Goal: Contribute content

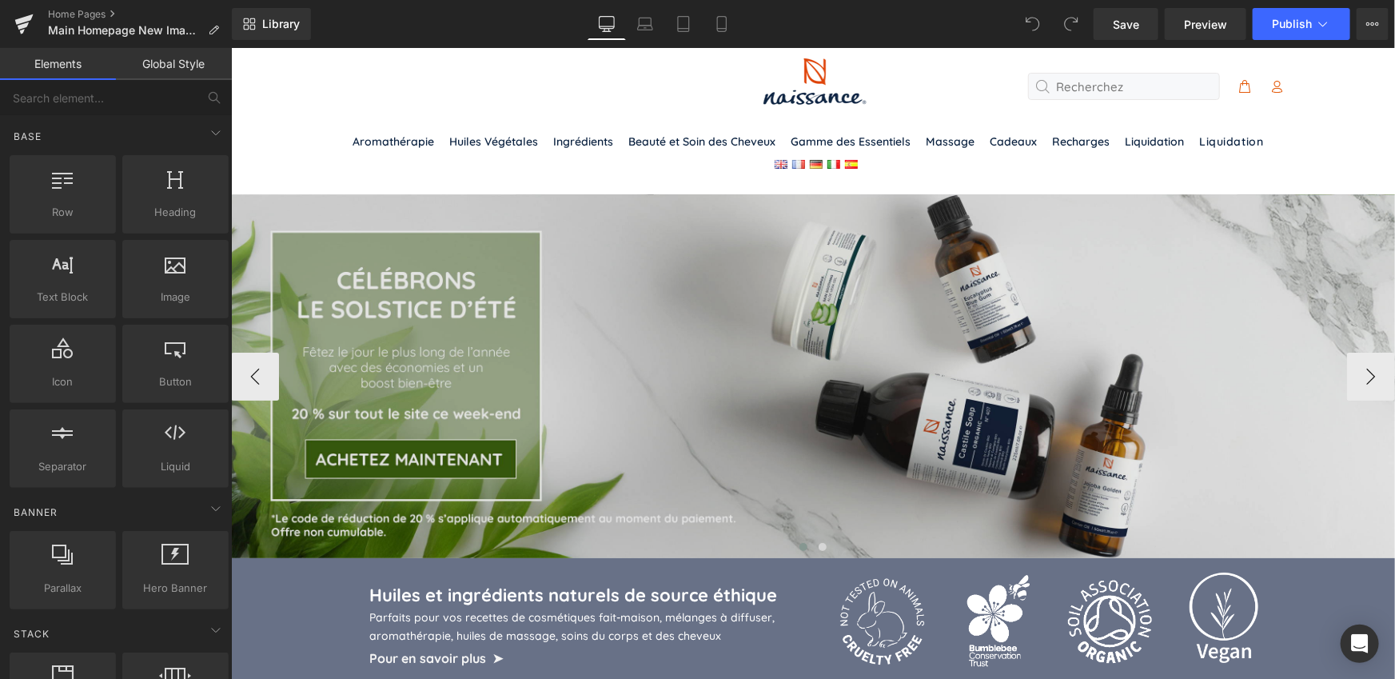
click at [799, 369] on img at bounding box center [812, 375] width 1164 height 364
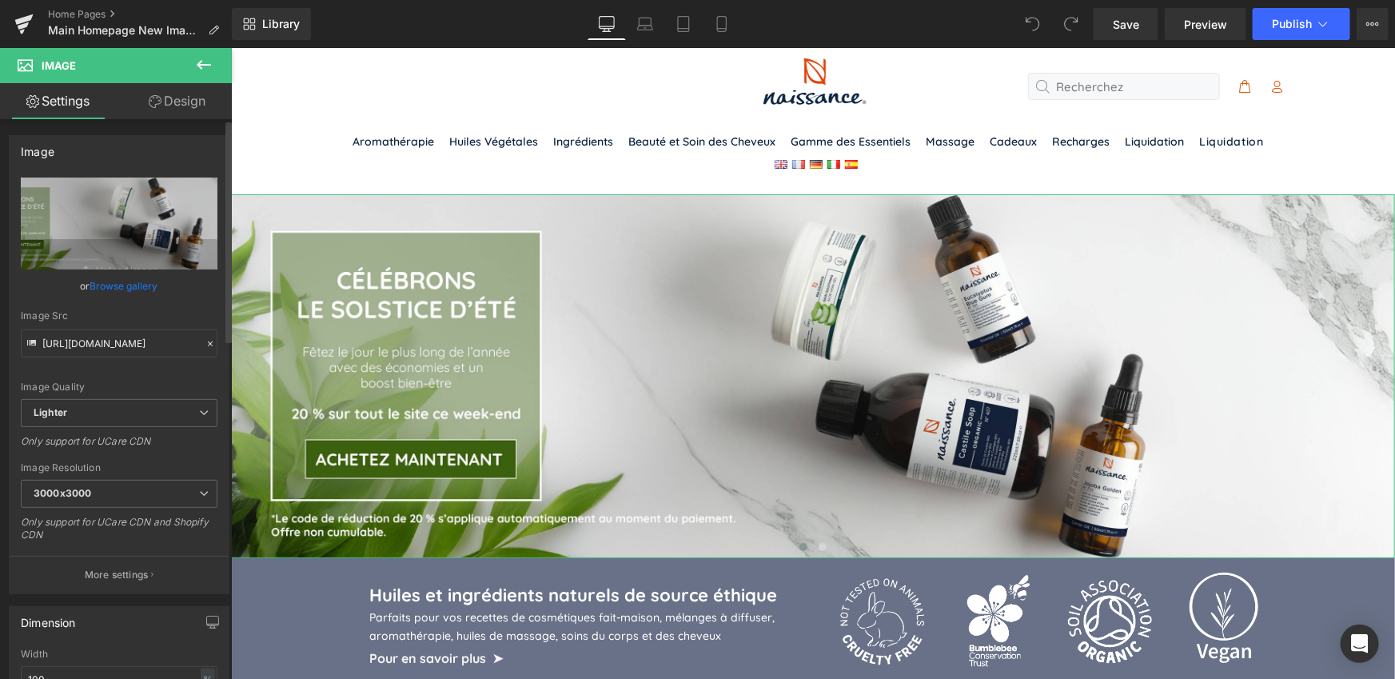
click at [124, 285] on link "Browse gallery" at bounding box center [124, 286] width 68 height 28
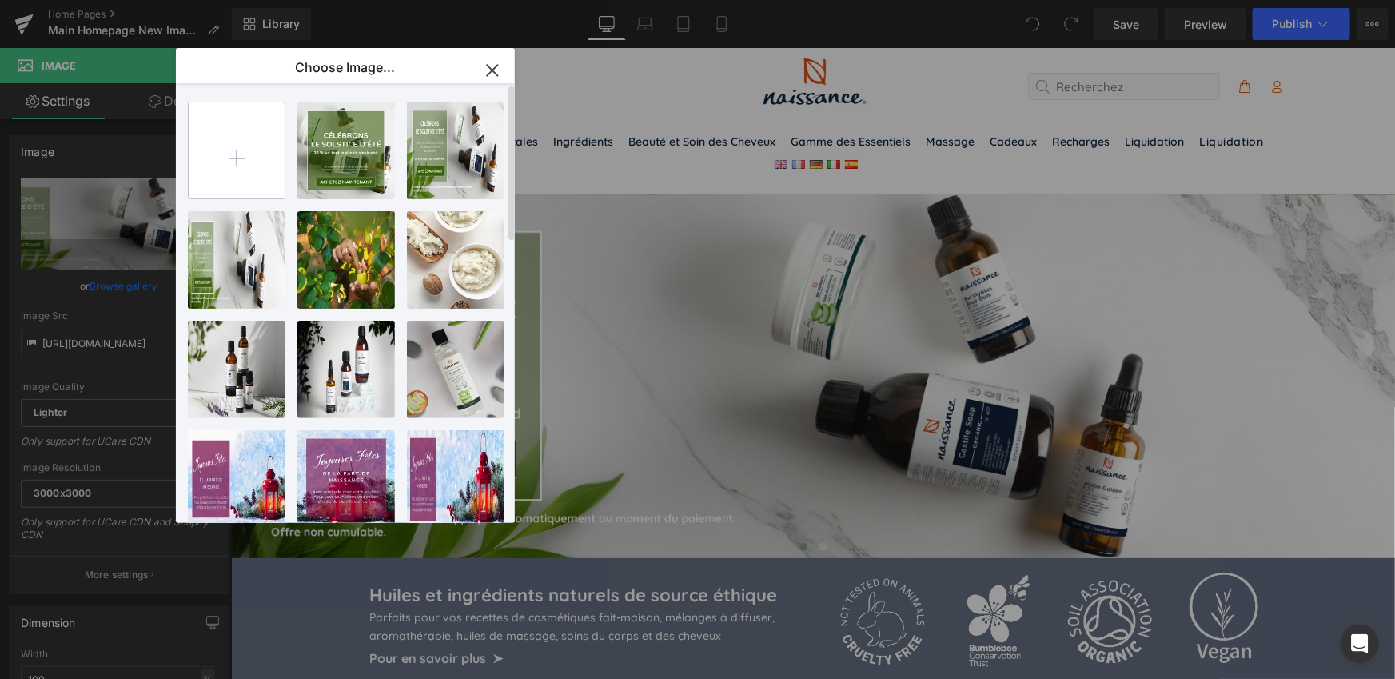
click at [232, 158] on input "file" at bounding box center [237, 150] width 96 height 96
type input "C:\fakepath\NSS_Free_Shippping_Dtp_FR.jpg"
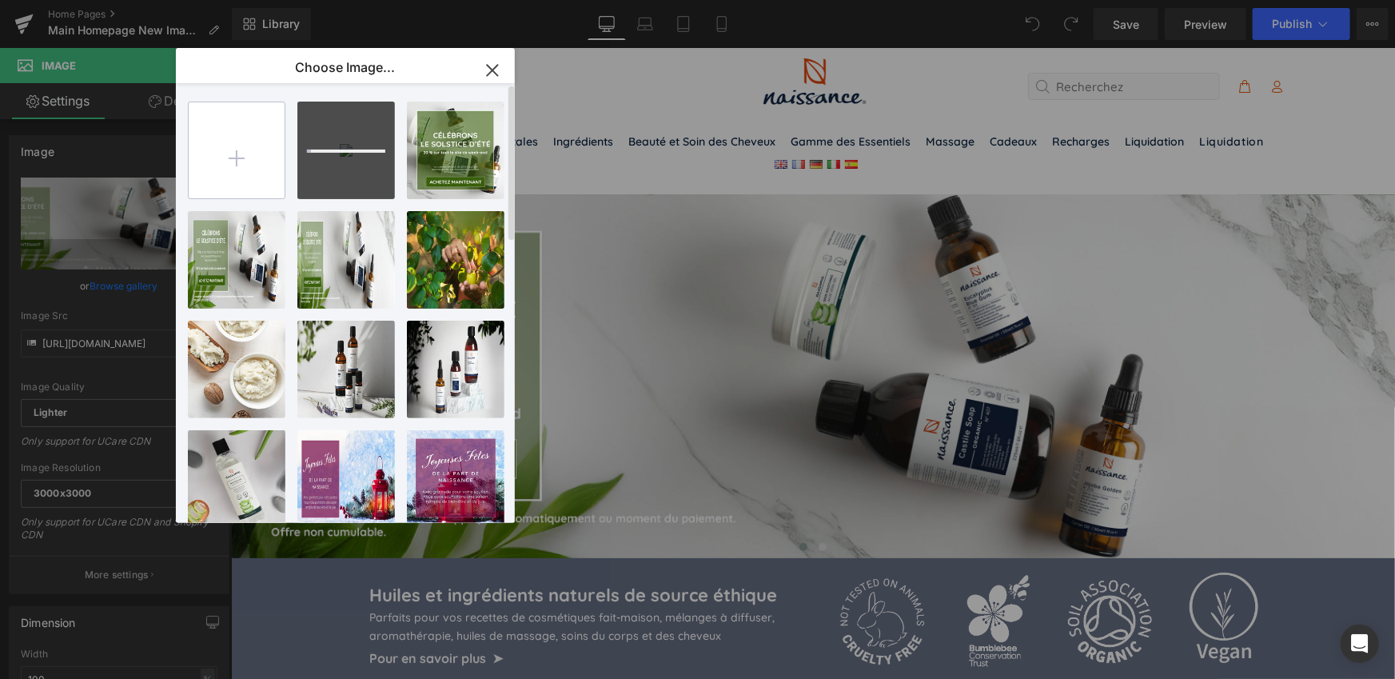
click at [246, 152] on input "file" at bounding box center [237, 150] width 96 height 96
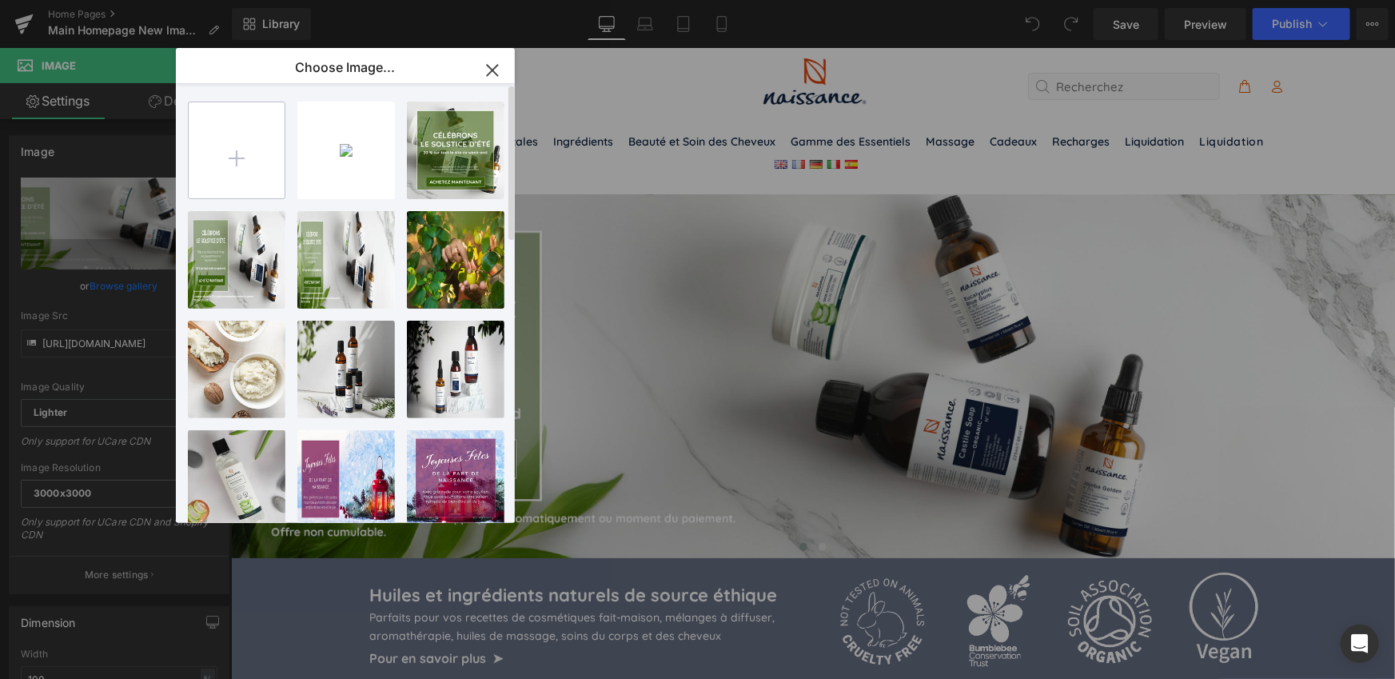
type input "C:\fakepath\NSS_Free_Shippping_Mbl_FR.jpg"
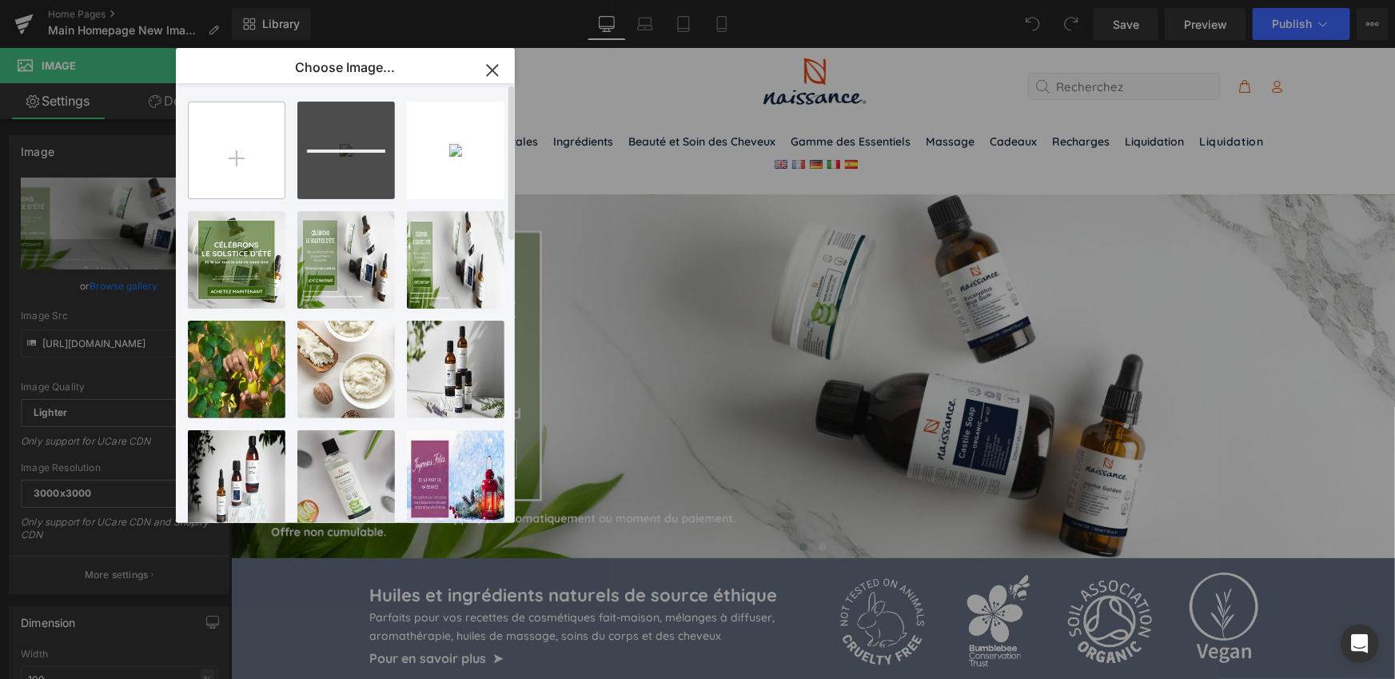
click at [235, 153] on input "file" at bounding box center [237, 150] width 96 height 96
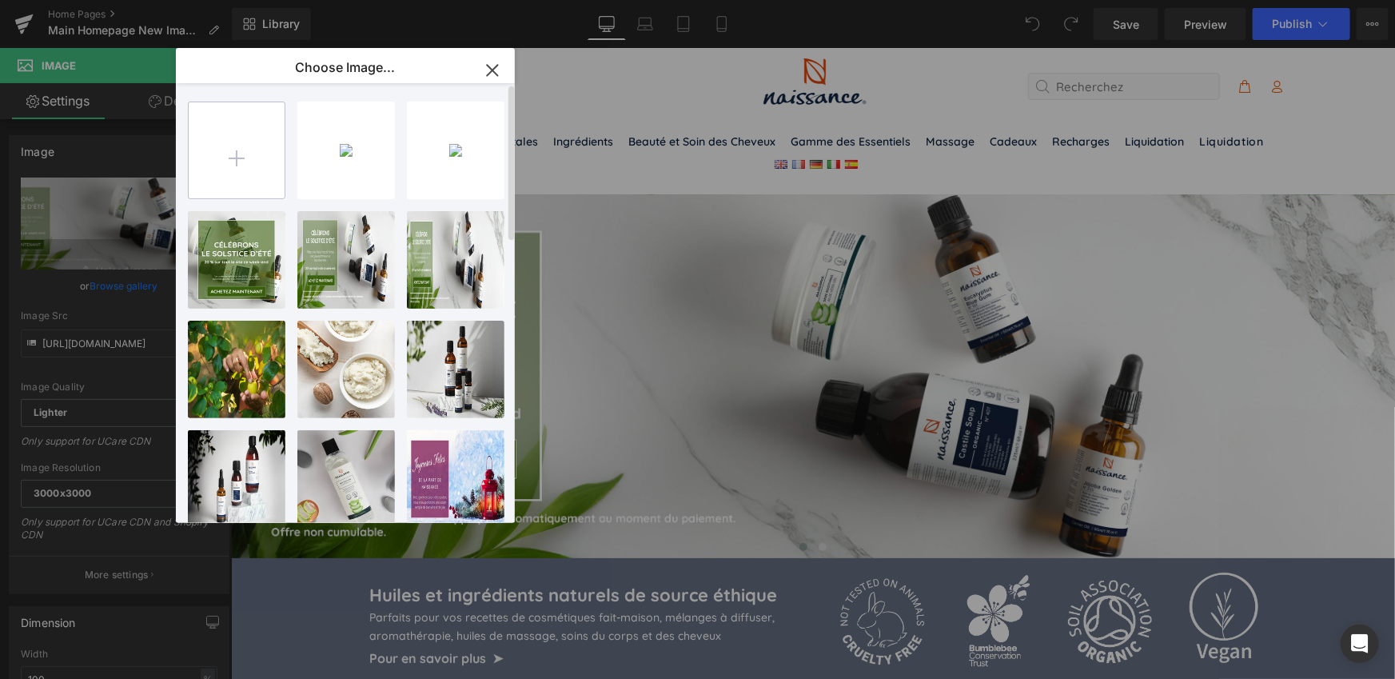
type input "C:\fakepath\NSS_Free_Shippping_Tbt_FR.jpg"
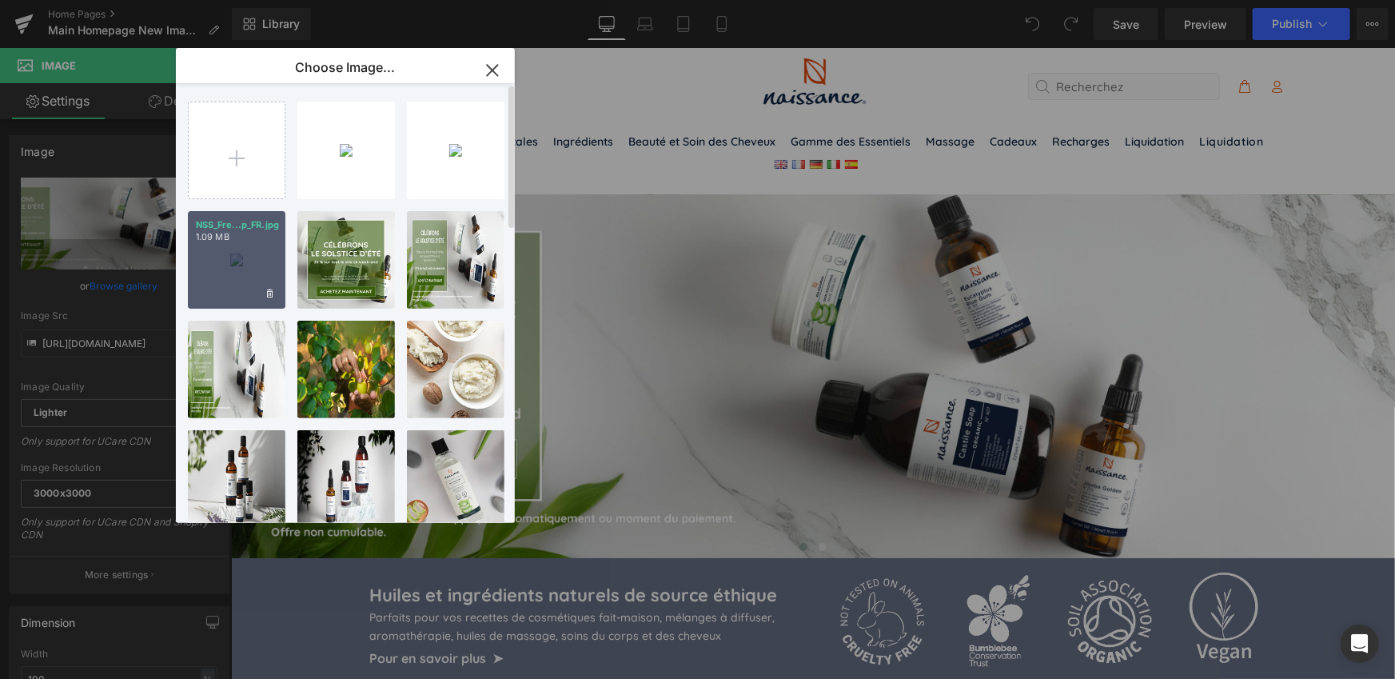
click at [239, 256] on div "NSS_Fre...p_FR.jpg 1.09 MB" at bounding box center [237, 260] width 98 height 98
type input "[URL][DOMAIN_NAME]"
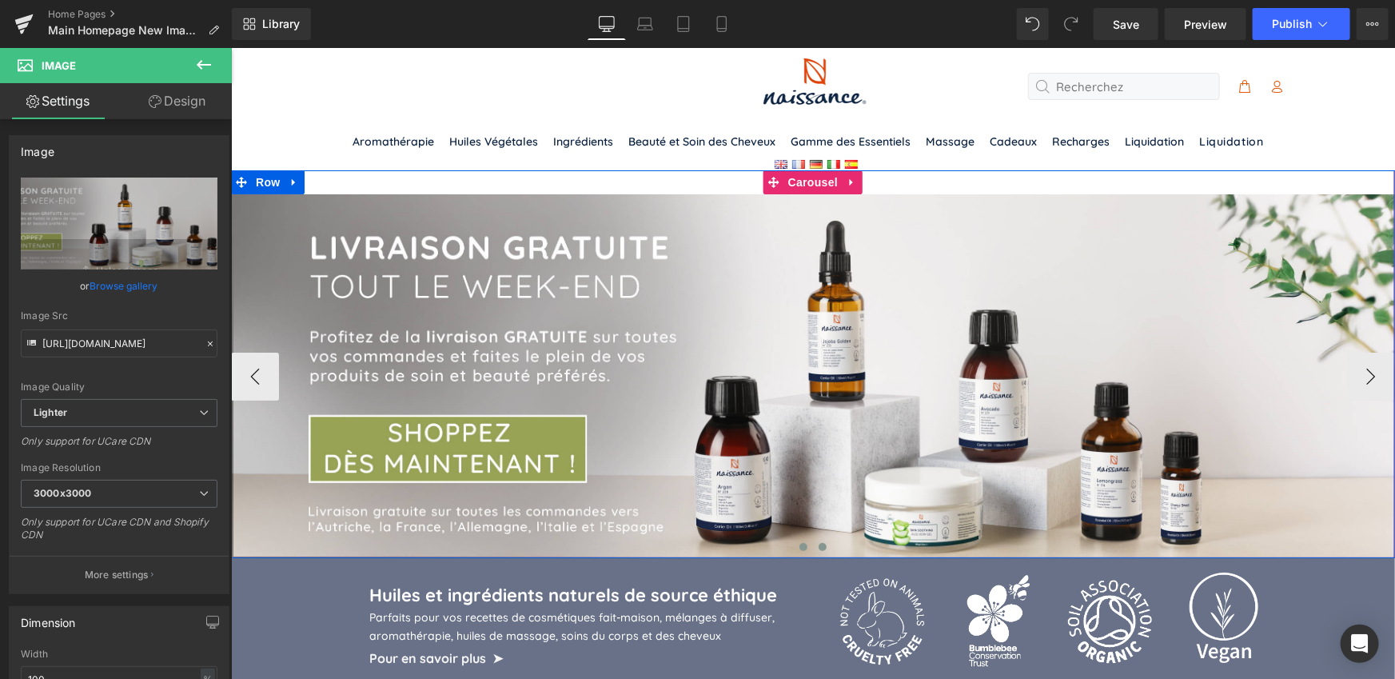
click at [820, 542] on span at bounding box center [822, 546] width 8 height 8
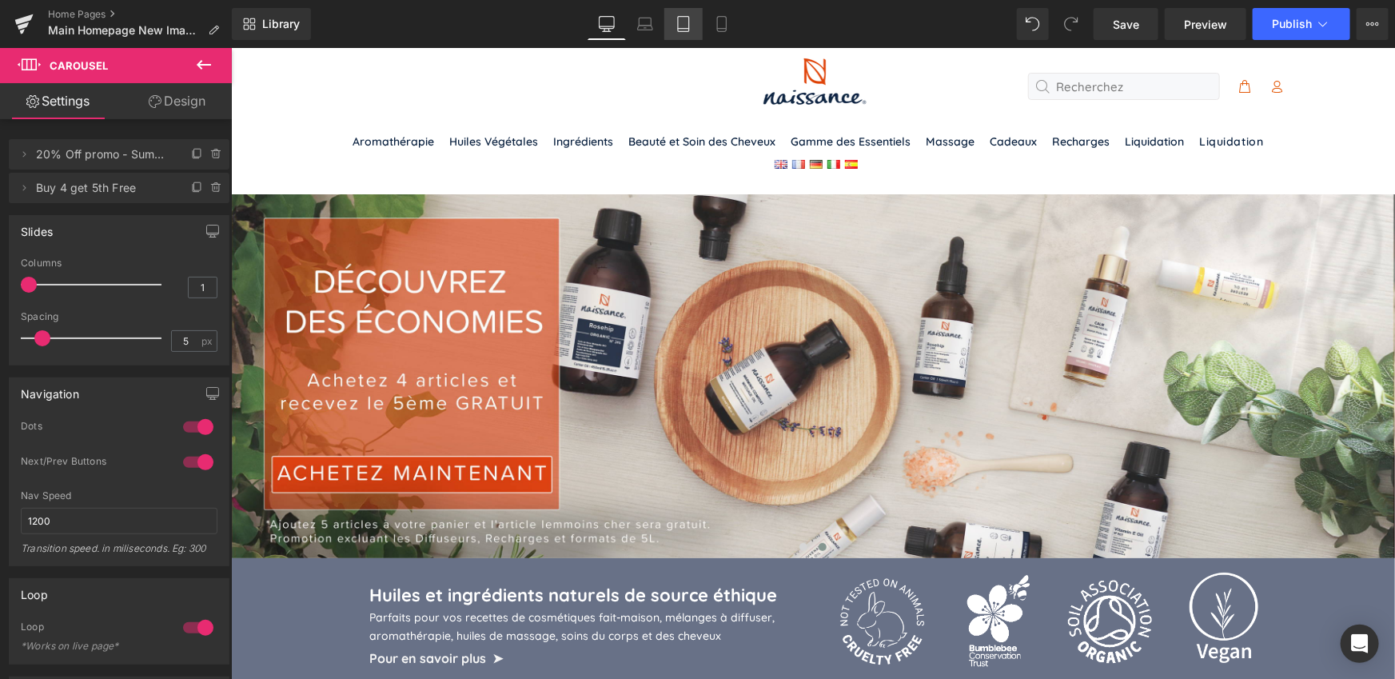
click at [681, 27] on icon at bounding box center [683, 24] width 16 height 16
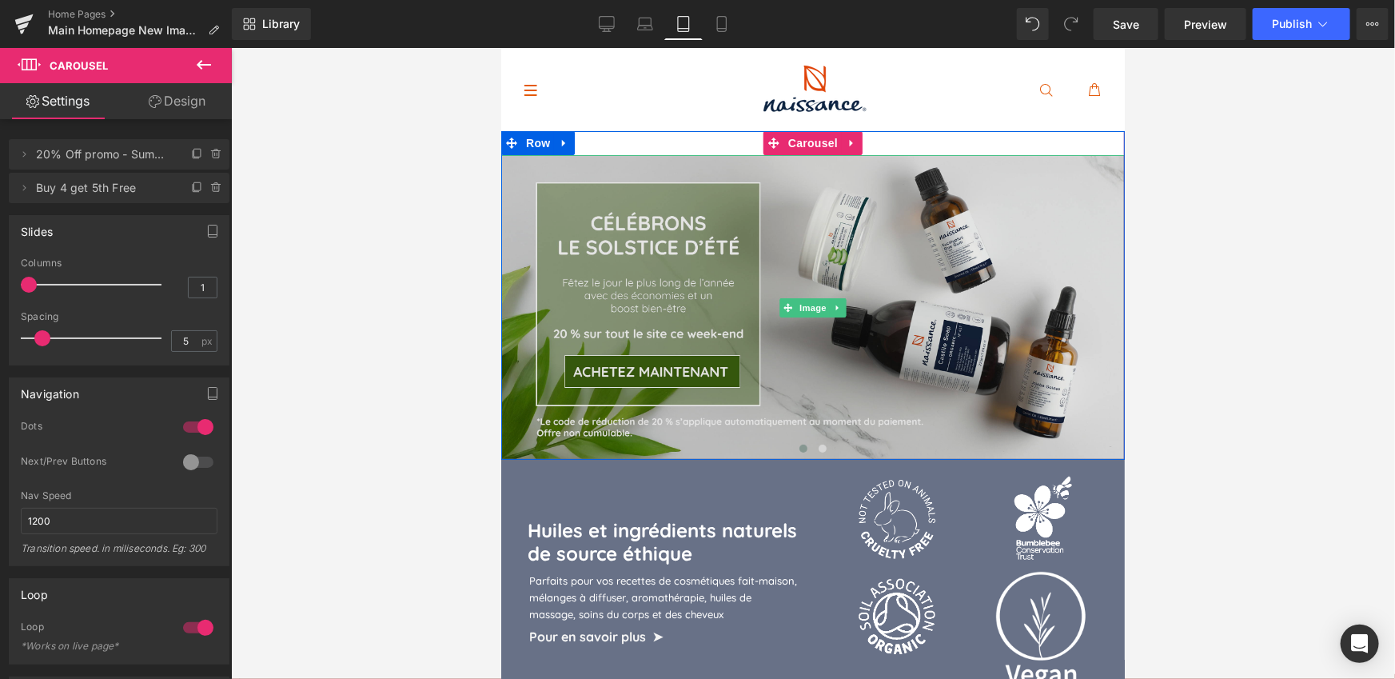
click at [808, 313] on img at bounding box center [811, 306] width 623 height 305
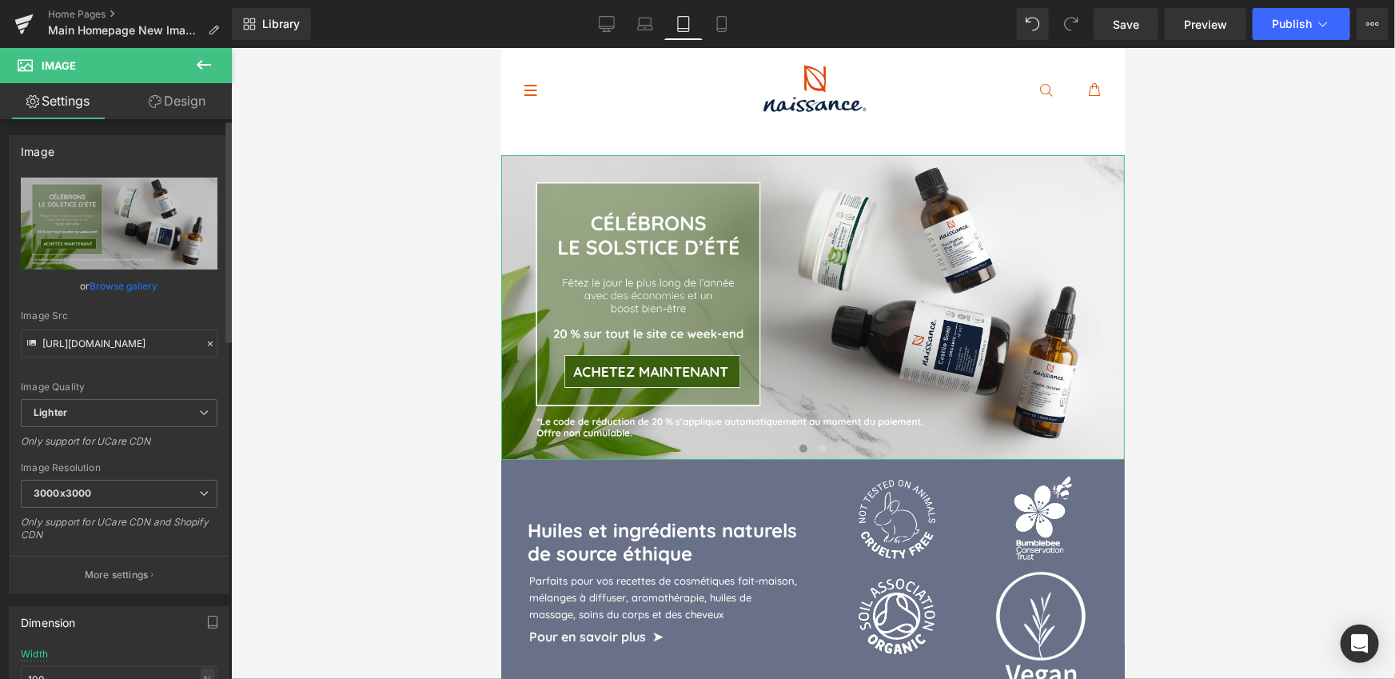
scroll to position [5, 0]
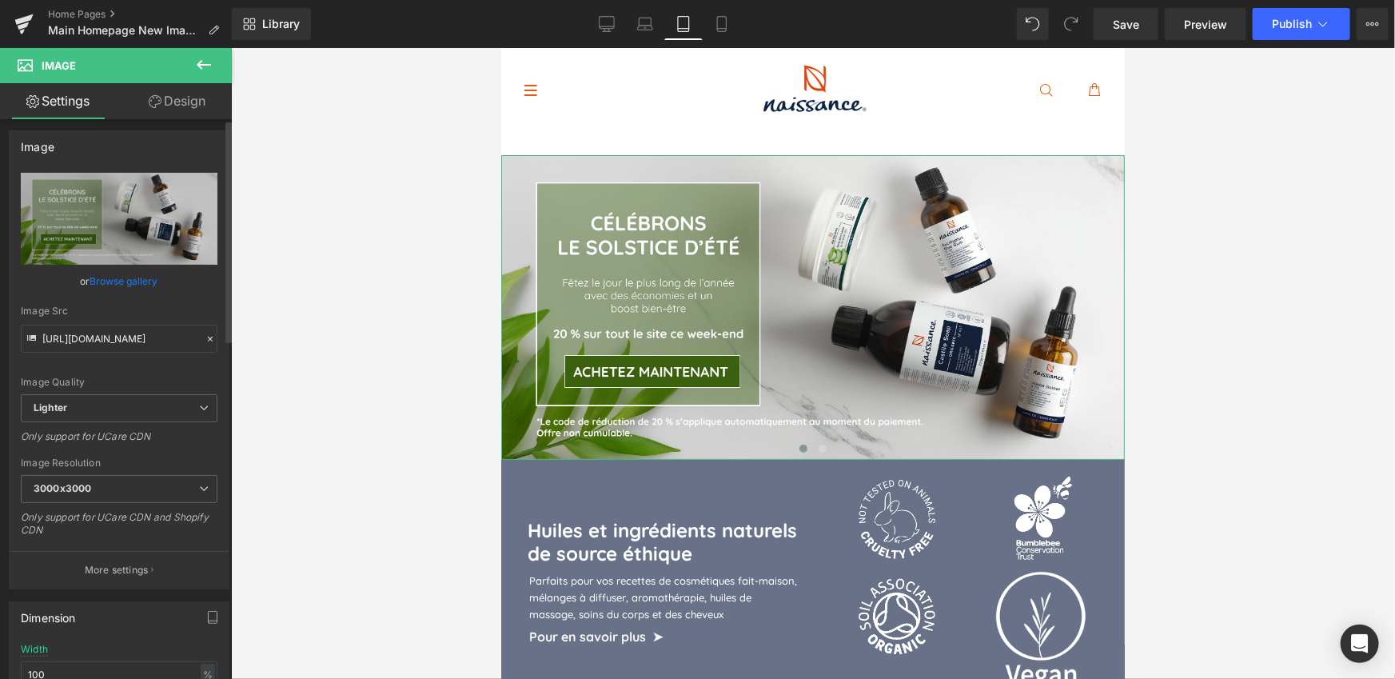
click at [114, 282] on link "Browse gallery" at bounding box center [124, 281] width 68 height 28
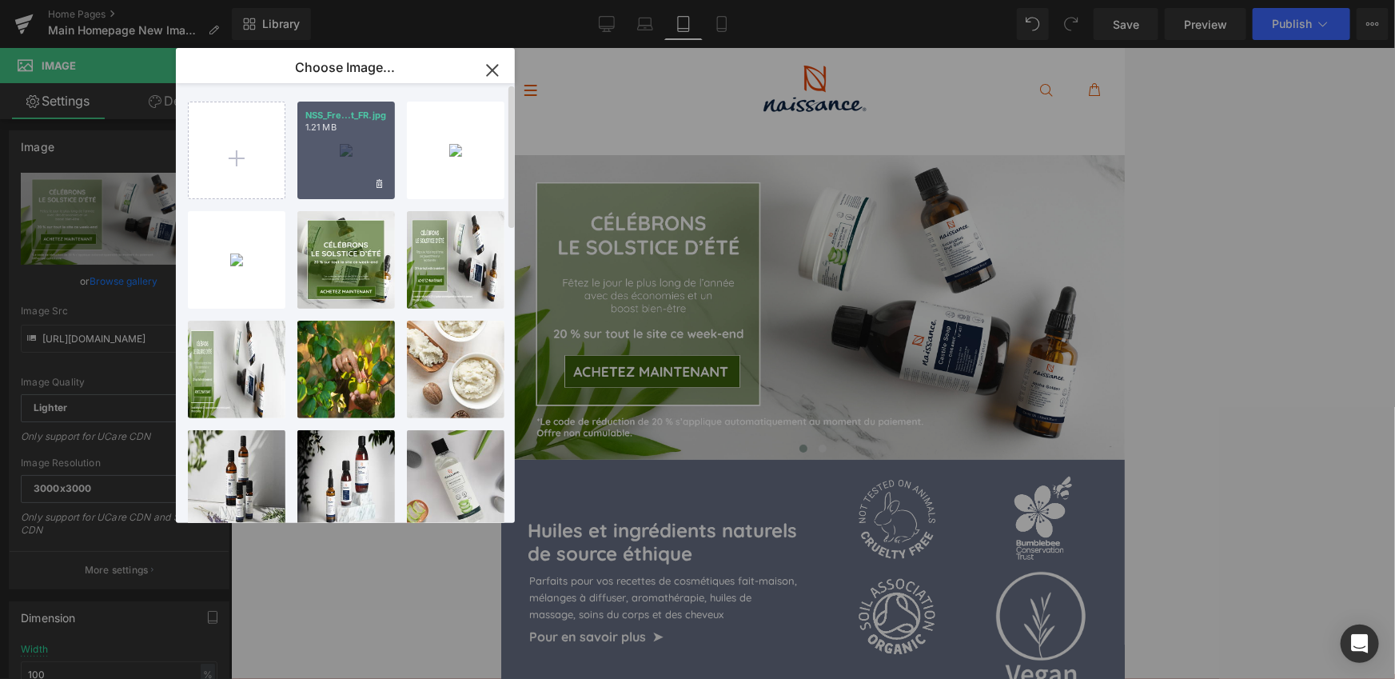
click at [329, 157] on div "NSS_Fre...t_FR.jpg 1.21 MB" at bounding box center [346, 151] width 98 height 98
type input "[URL][DOMAIN_NAME]"
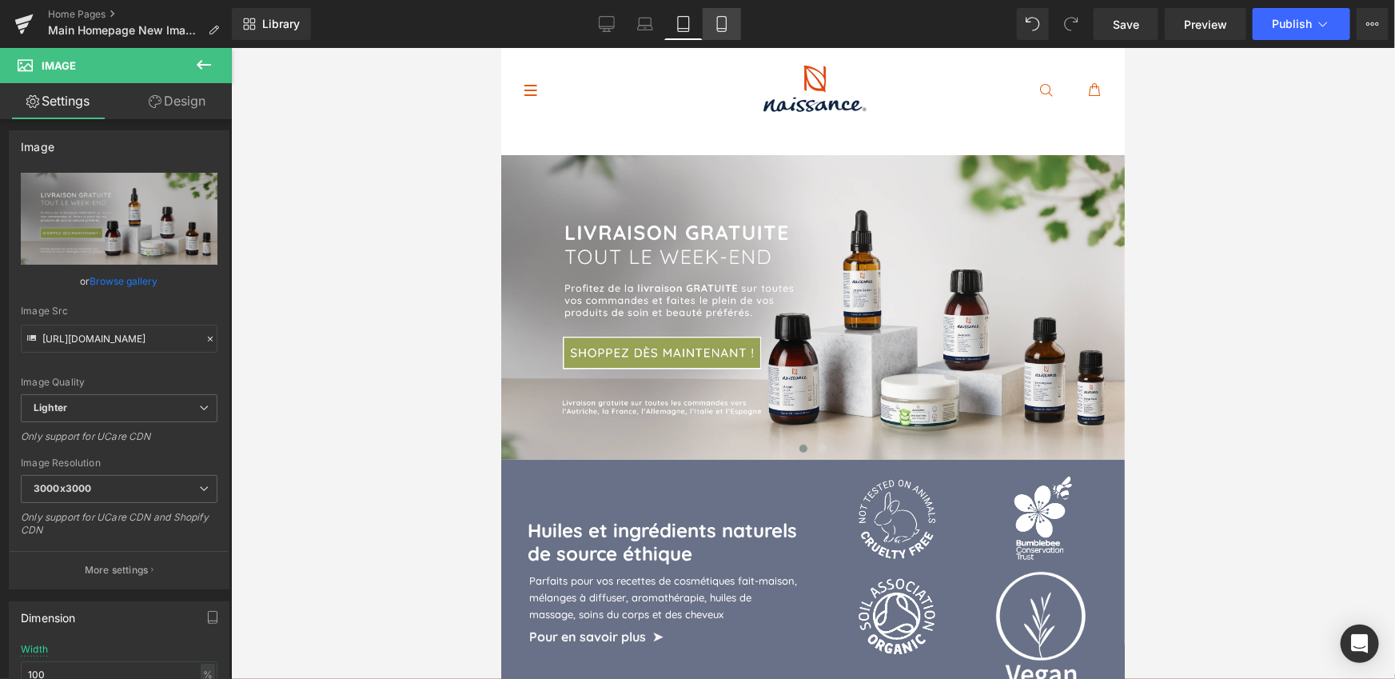
click at [719, 25] on icon at bounding box center [722, 24] width 16 height 16
type input "auto"
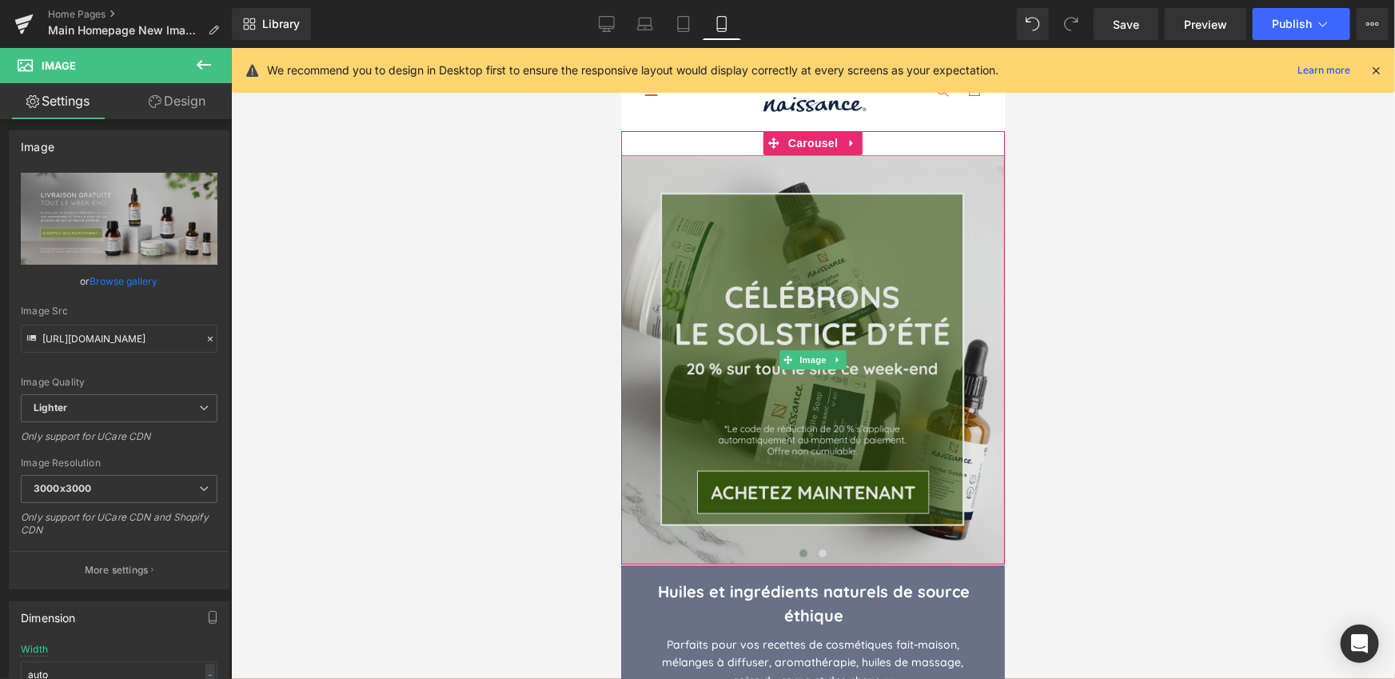
click at [822, 295] on img at bounding box center [812, 358] width 384 height 409
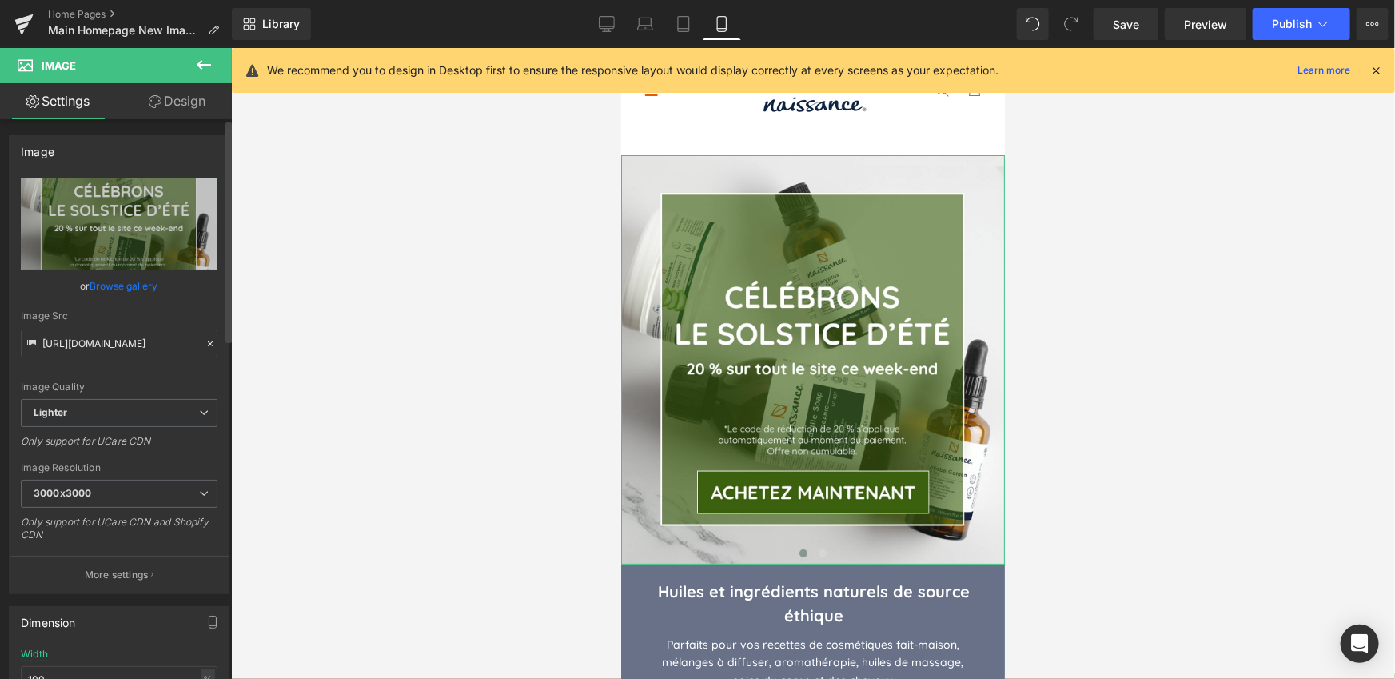
click at [121, 282] on link "Browse gallery" at bounding box center [124, 286] width 68 height 28
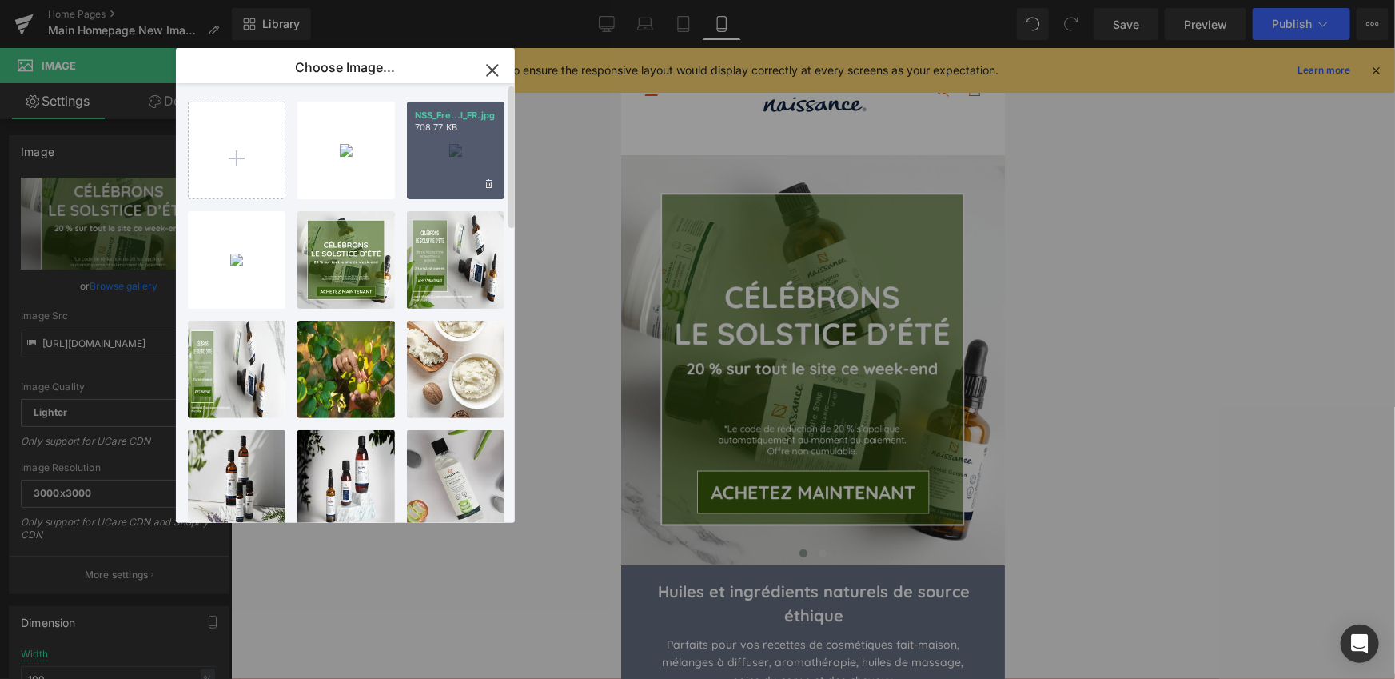
click at [449, 161] on div "NSS_Fre...l_FR.jpg 708.77 KB" at bounding box center [456, 151] width 98 height 98
type input "[URL][DOMAIN_NAME]"
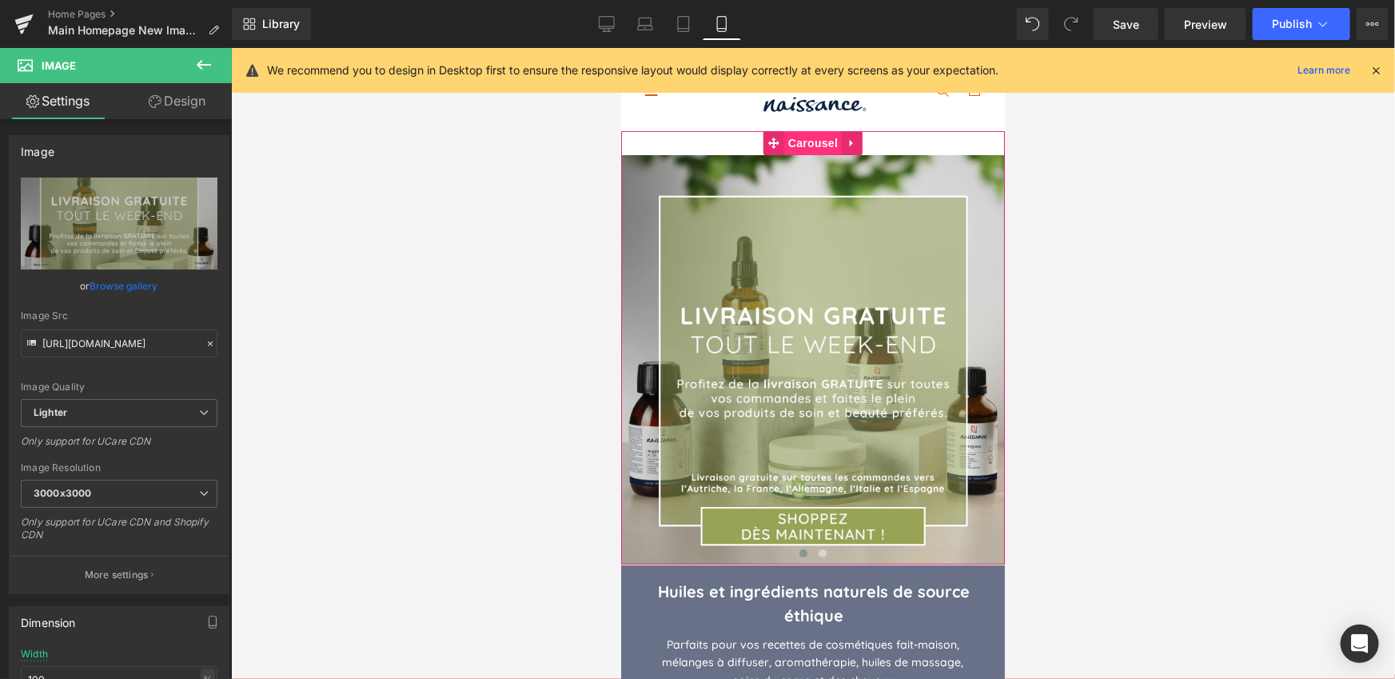
click at [805, 130] on span "Carousel" at bounding box center [812, 142] width 58 height 24
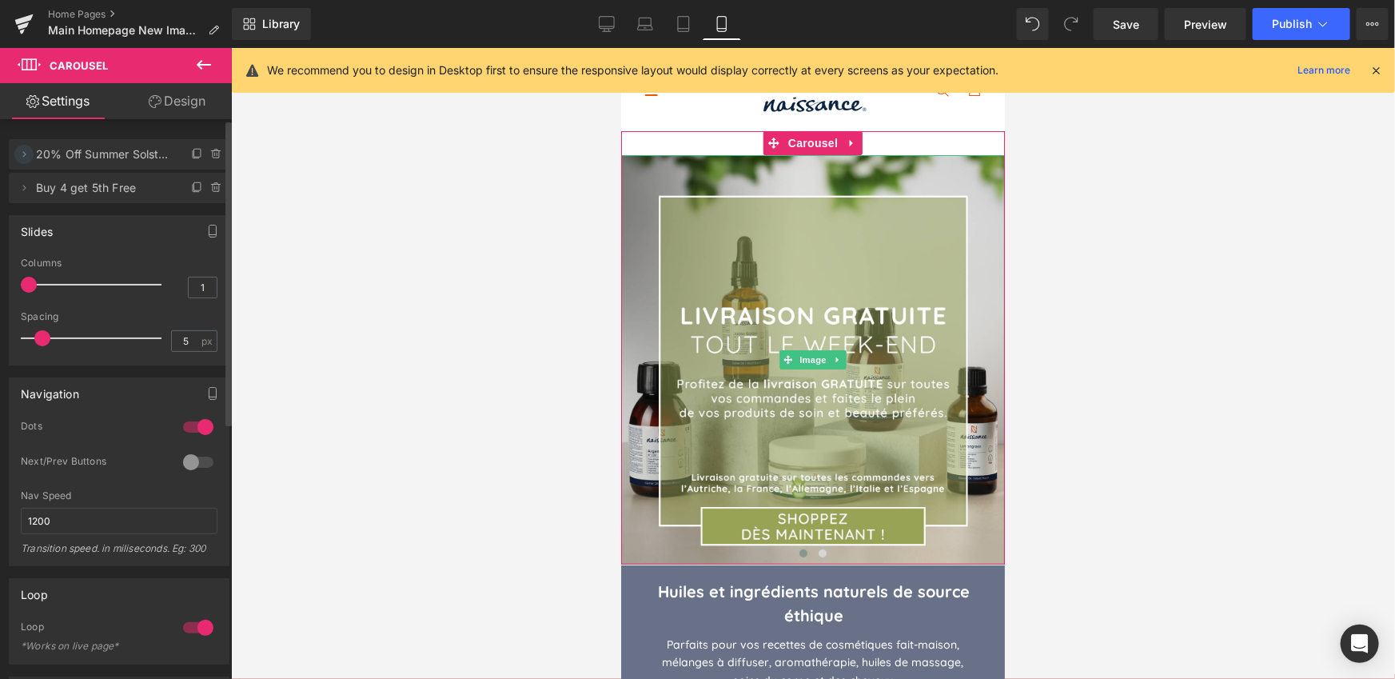
click at [28, 155] on icon at bounding box center [24, 154] width 13 height 13
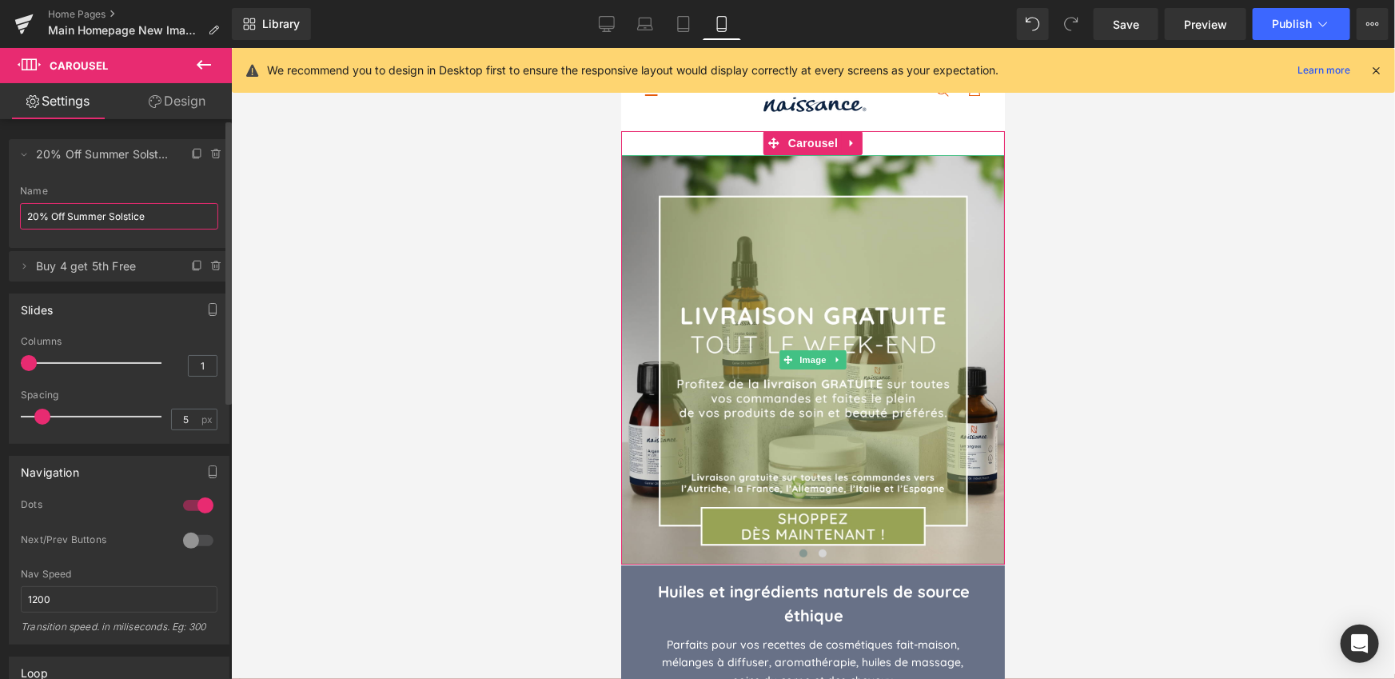
click at [80, 213] on input "20% Off Summer Solstice" at bounding box center [119, 216] width 198 height 26
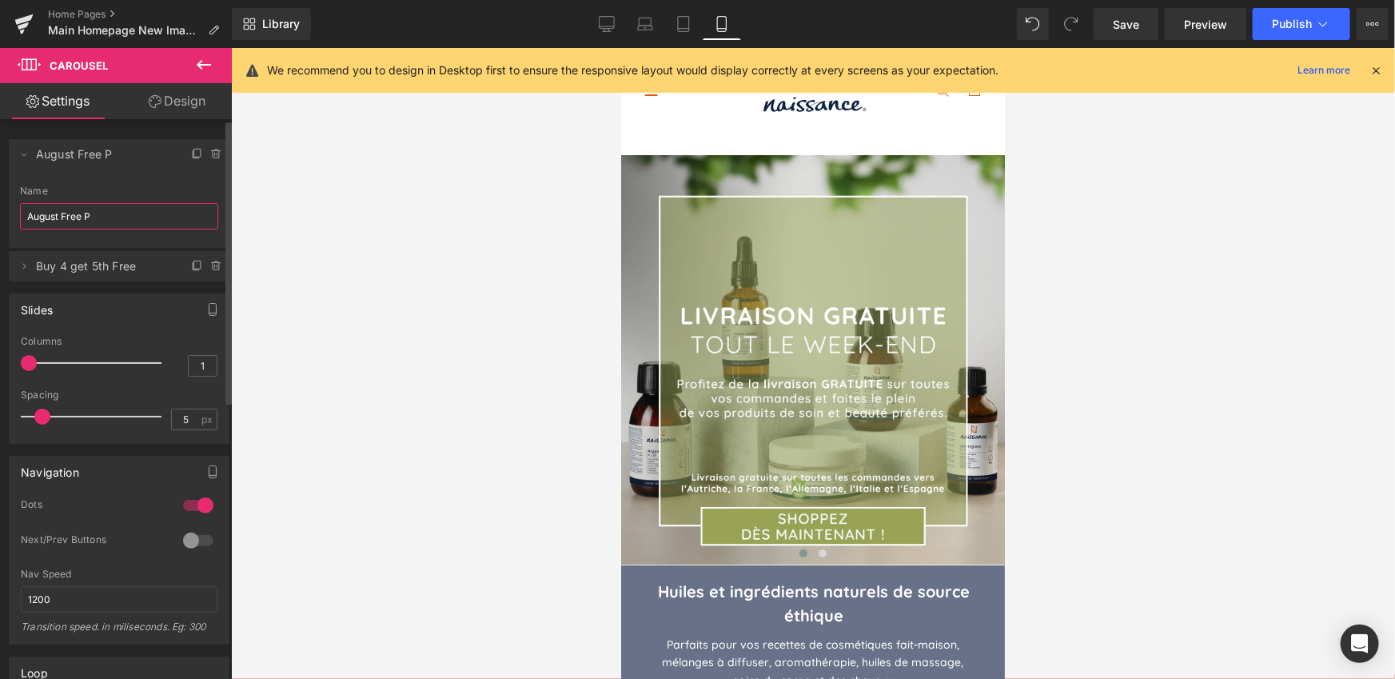
type input "August Free PP"
click at [326, 201] on div at bounding box center [813, 363] width 1164 height 631
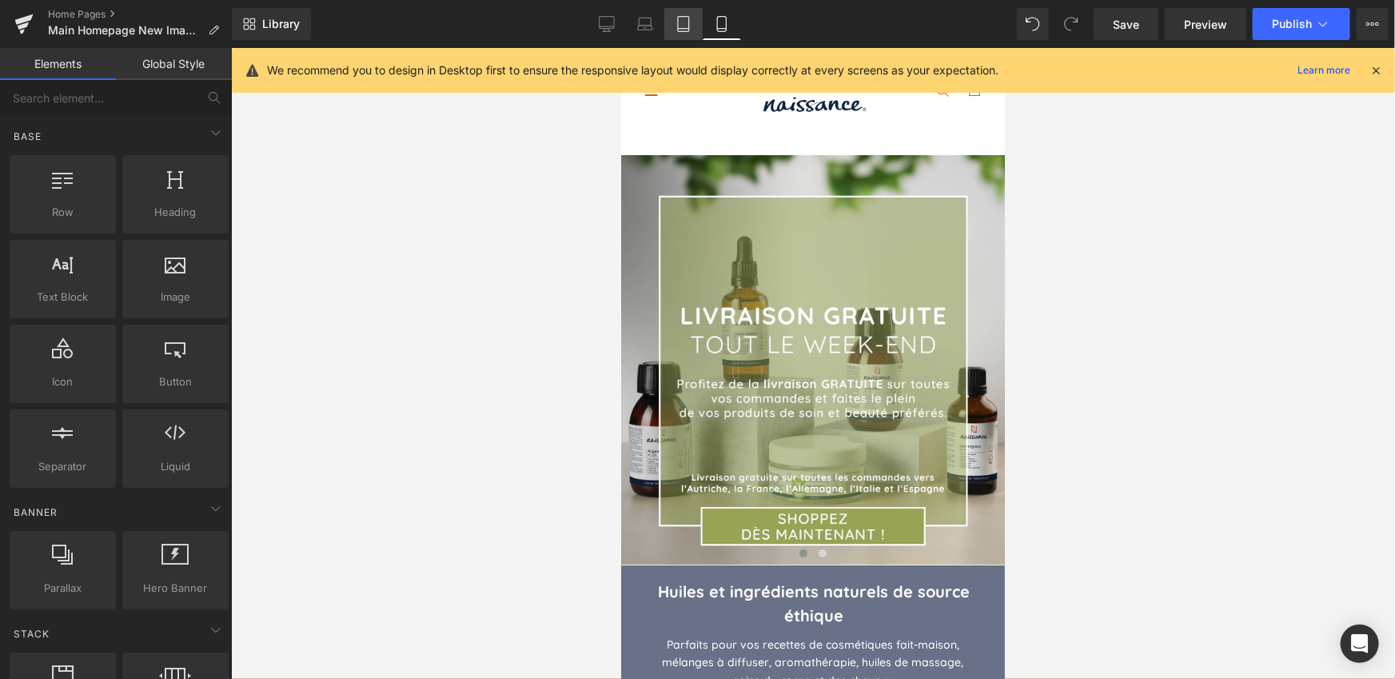
click at [678, 20] on icon at bounding box center [683, 24] width 11 height 15
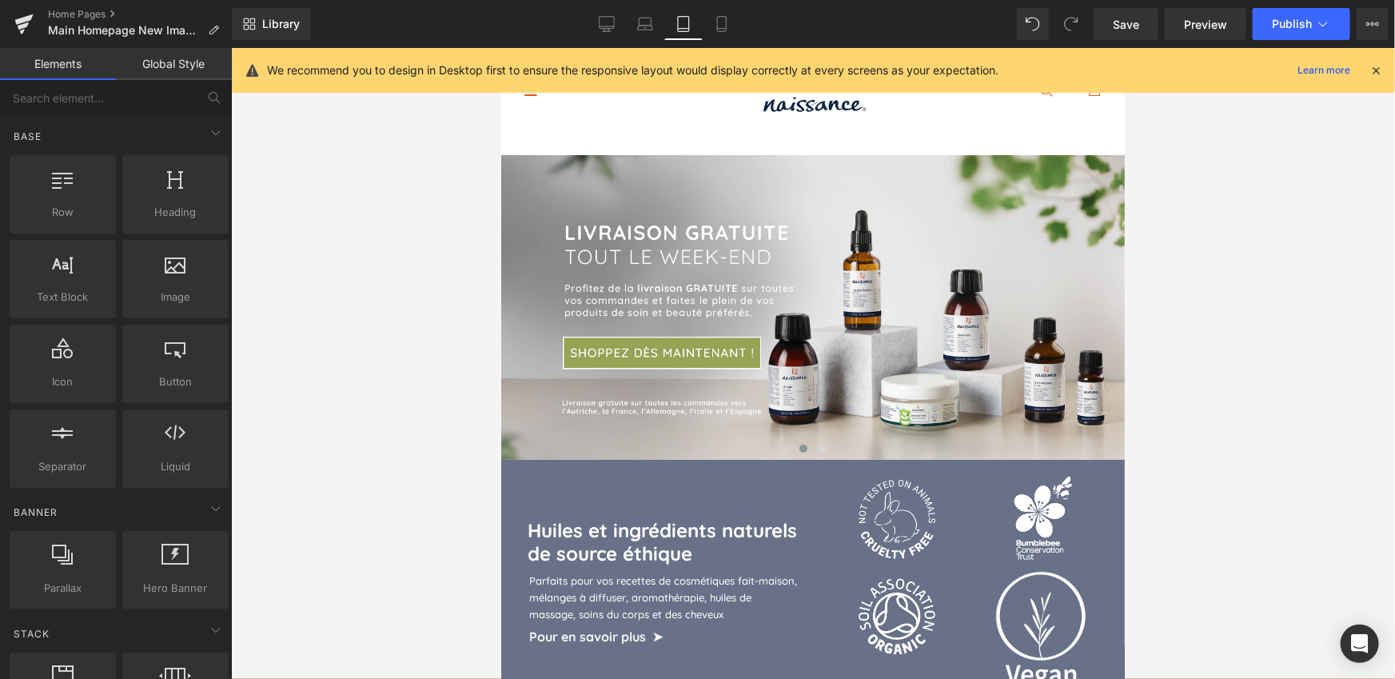
scroll to position [55, 0]
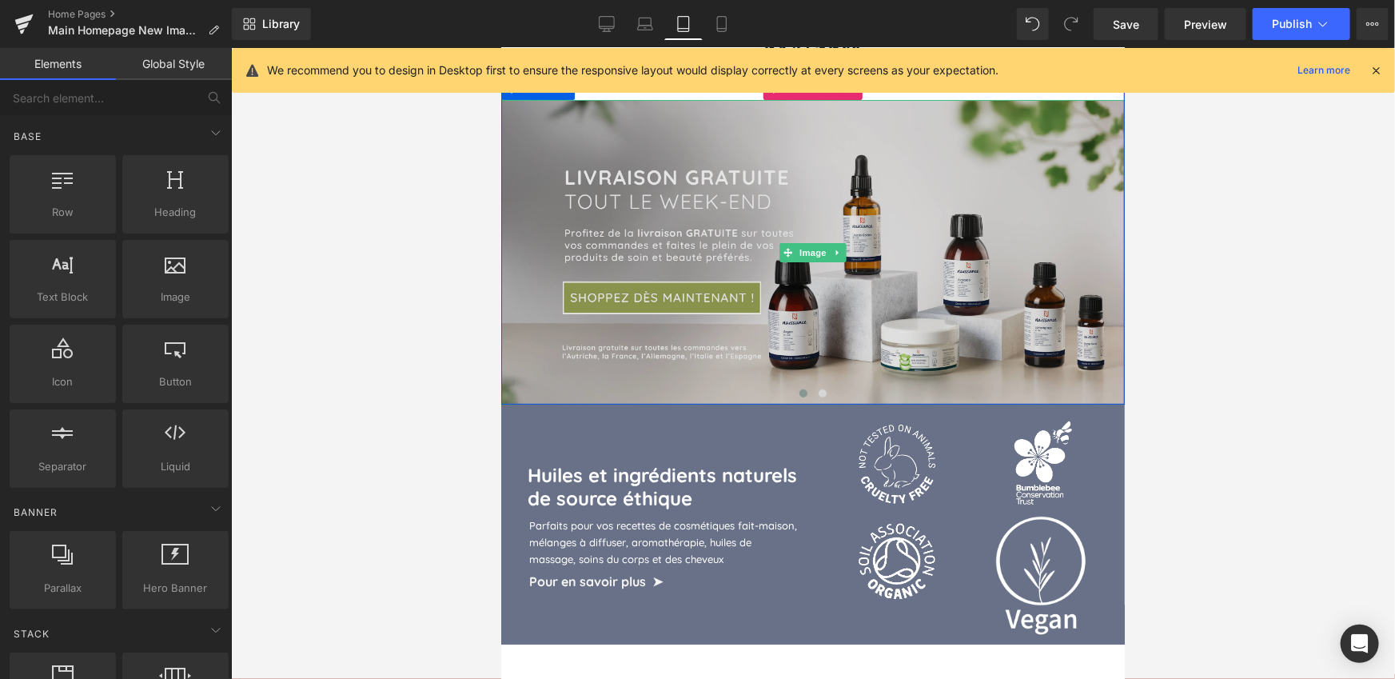
click at [916, 201] on img at bounding box center [811, 251] width 623 height 305
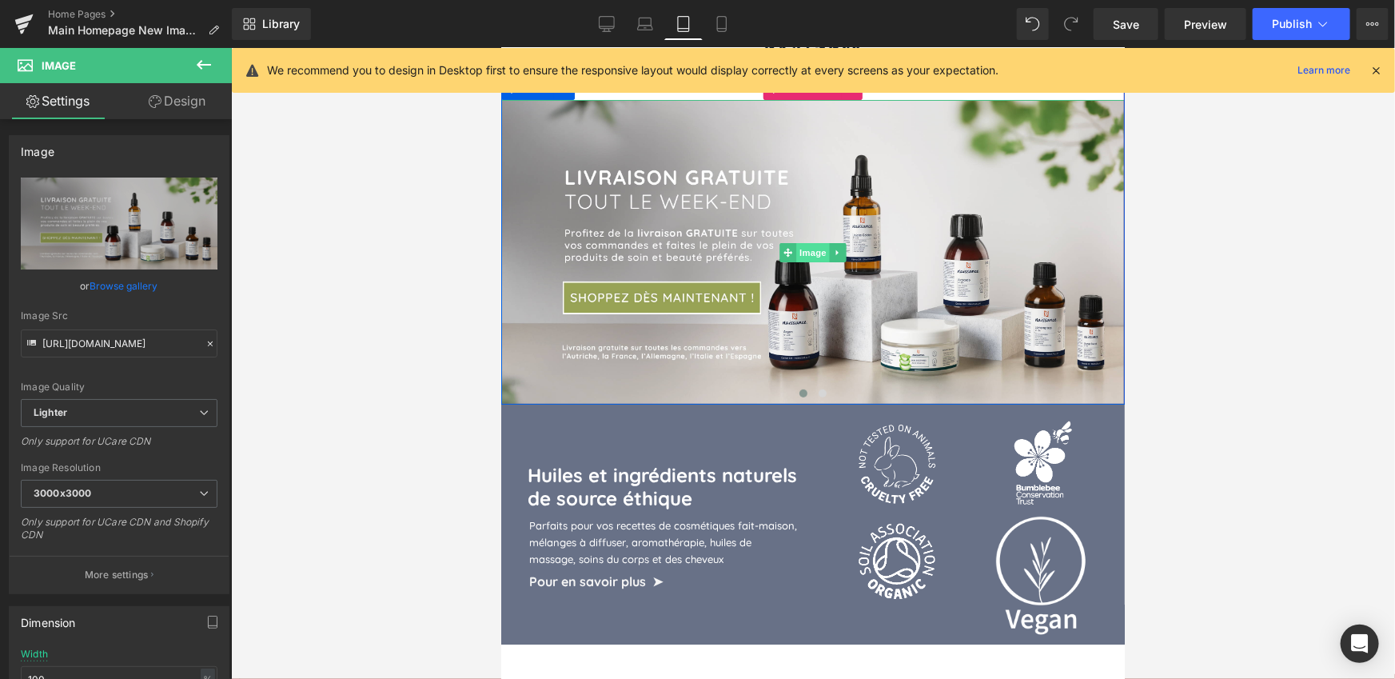
click at [813, 242] on span "Image" at bounding box center [812, 251] width 34 height 19
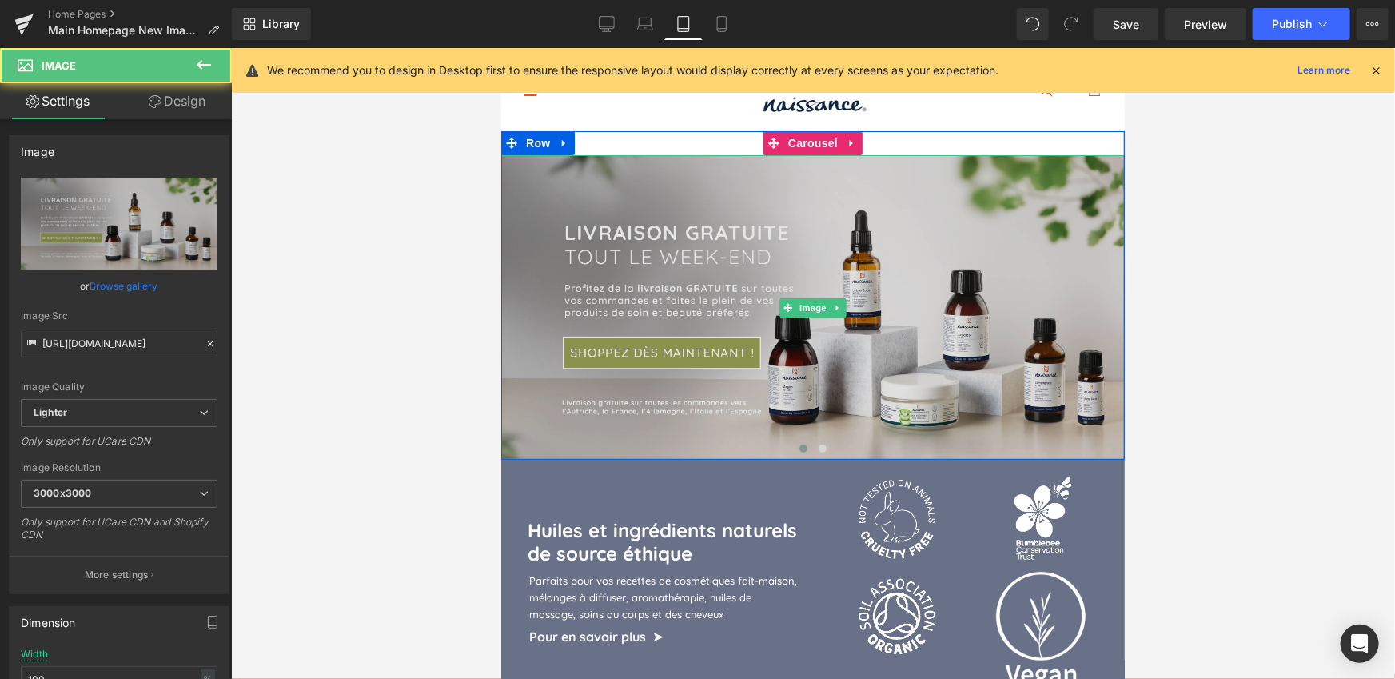
scroll to position [2, 0]
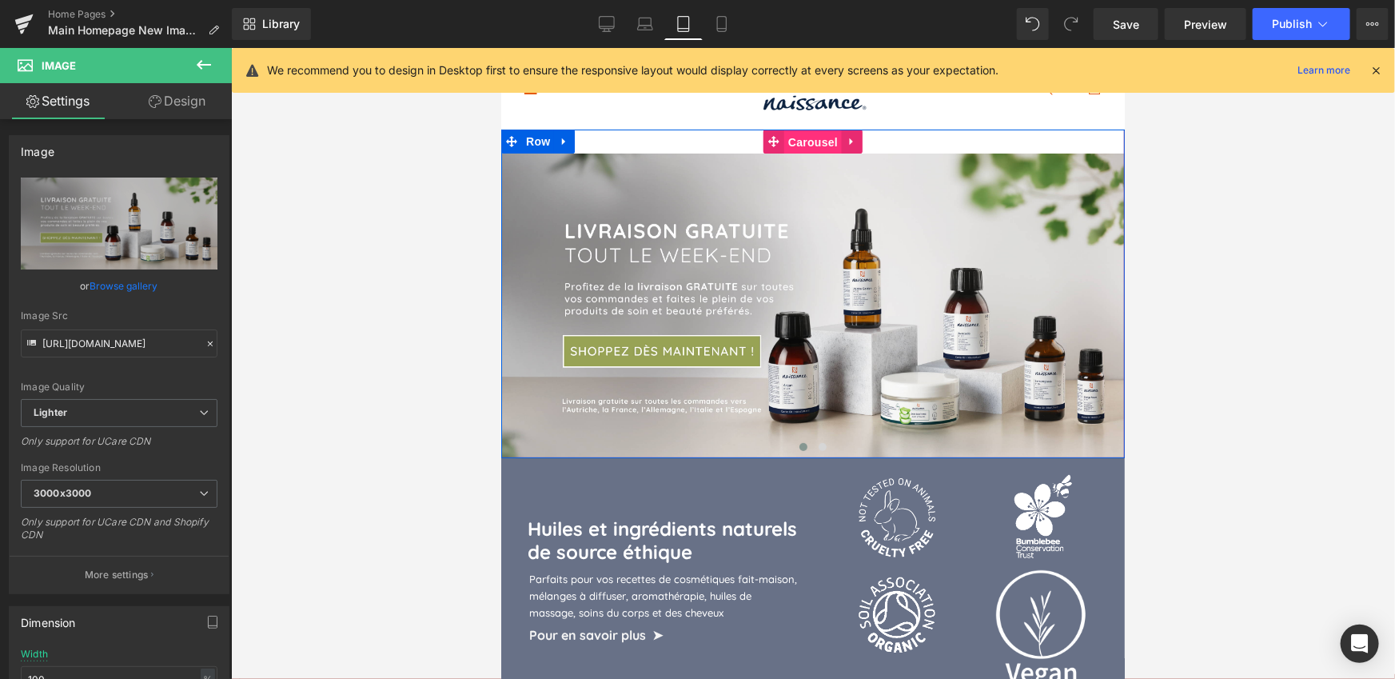
click at [806, 129] on span "Carousel" at bounding box center [812, 141] width 58 height 24
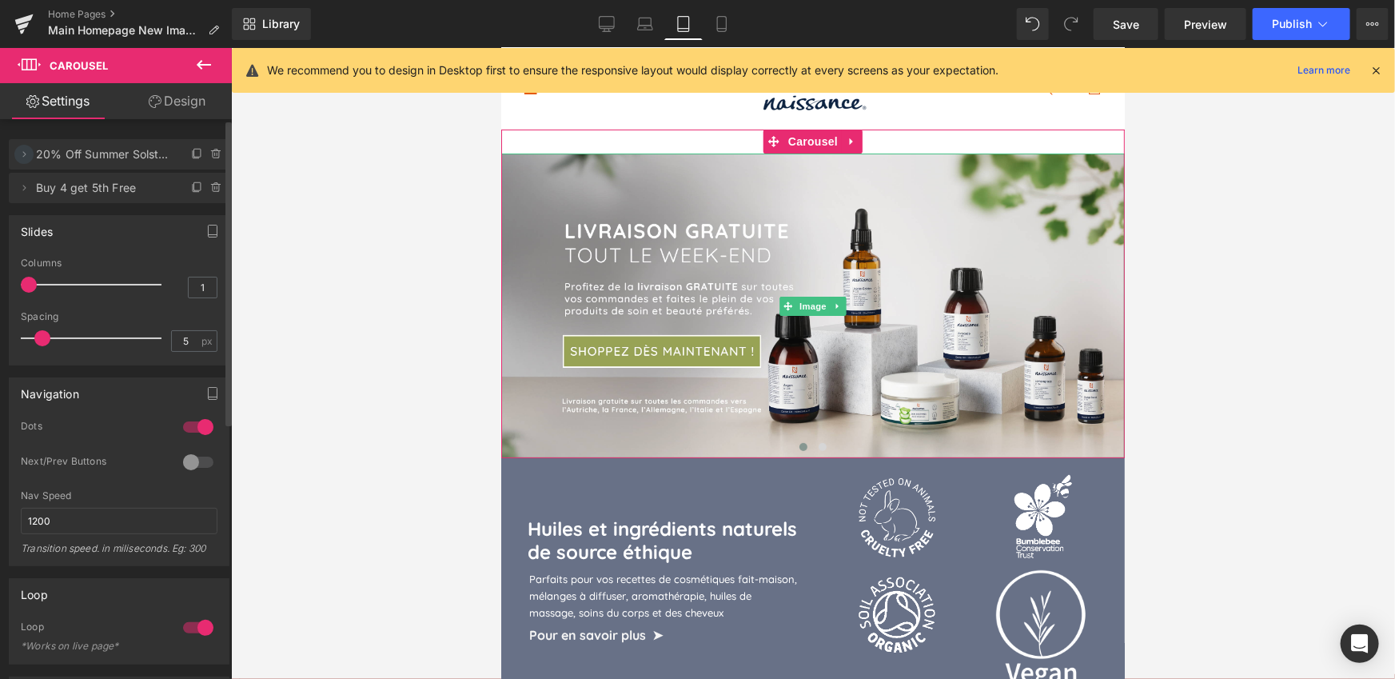
click at [25, 153] on icon at bounding box center [24, 154] width 3 height 6
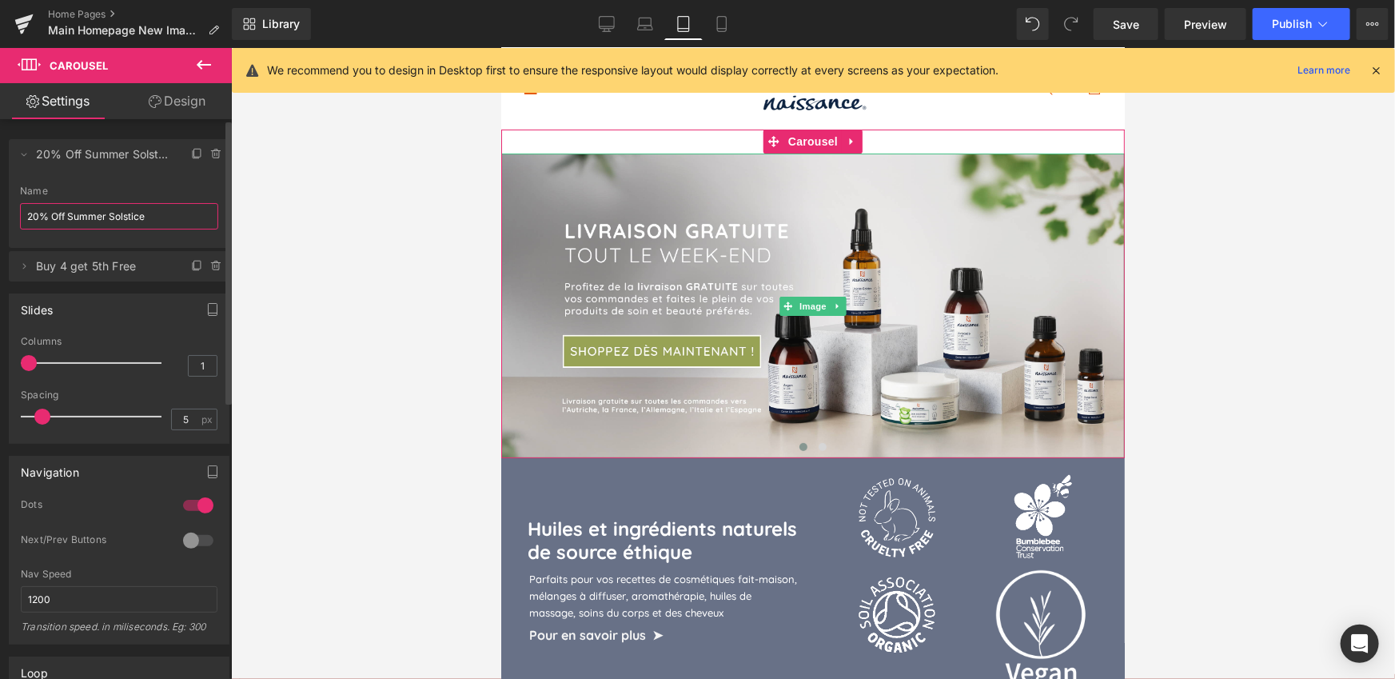
click at [83, 213] on input "20% Off Summer Solstice" at bounding box center [119, 216] width 198 height 26
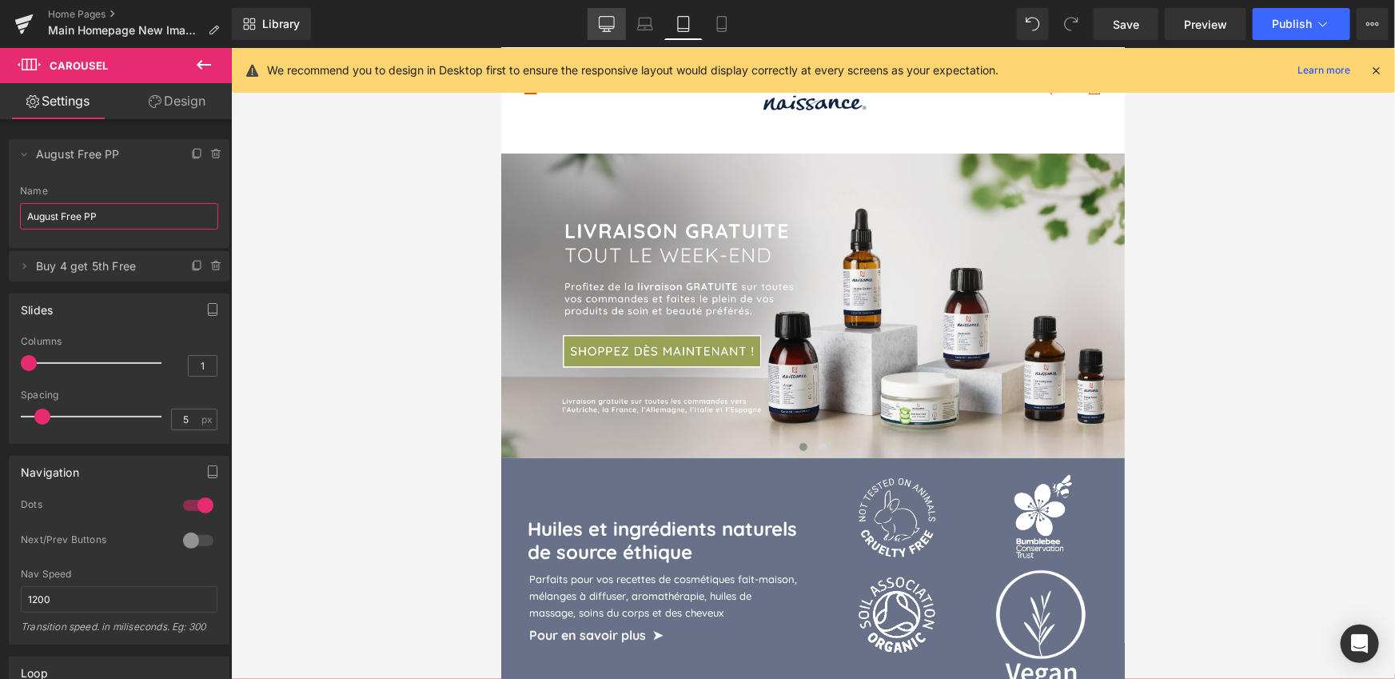
type input "August Free PP"
click at [608, 26] on icon at bounding box center [606, 26] width 15 height 0
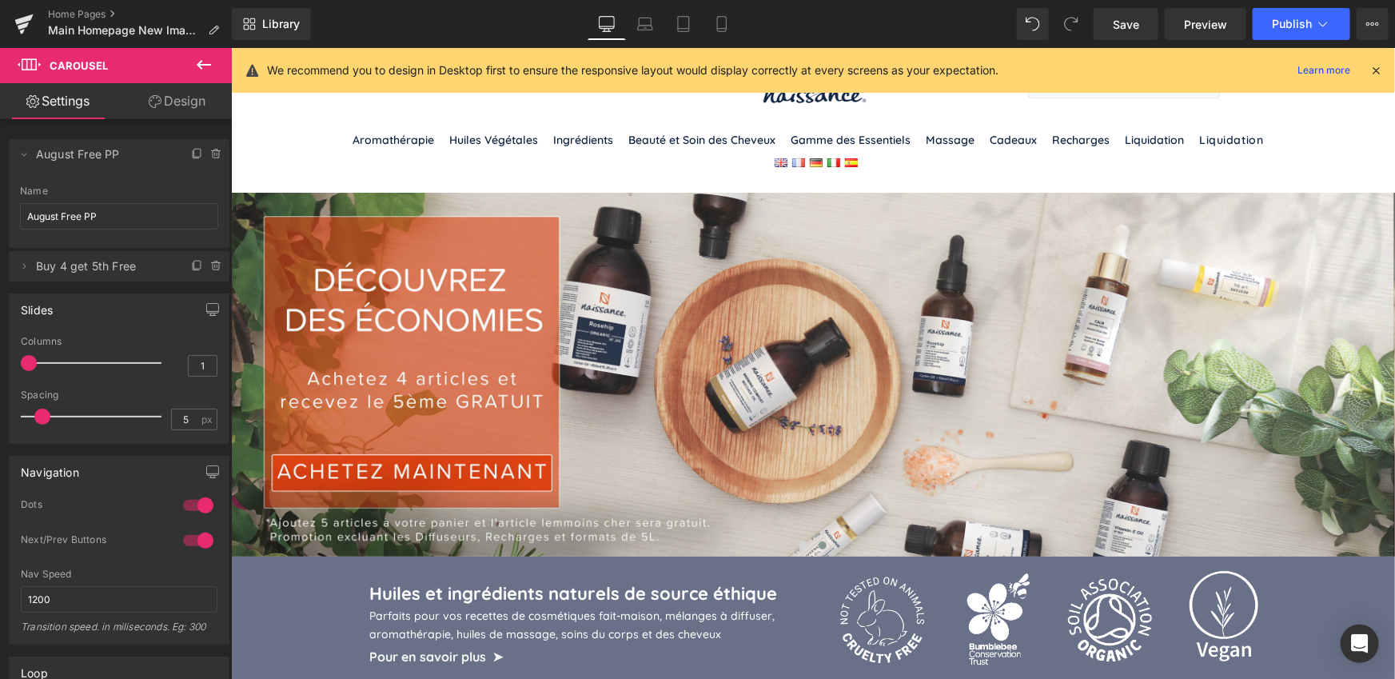
scroll to position [0, 0]
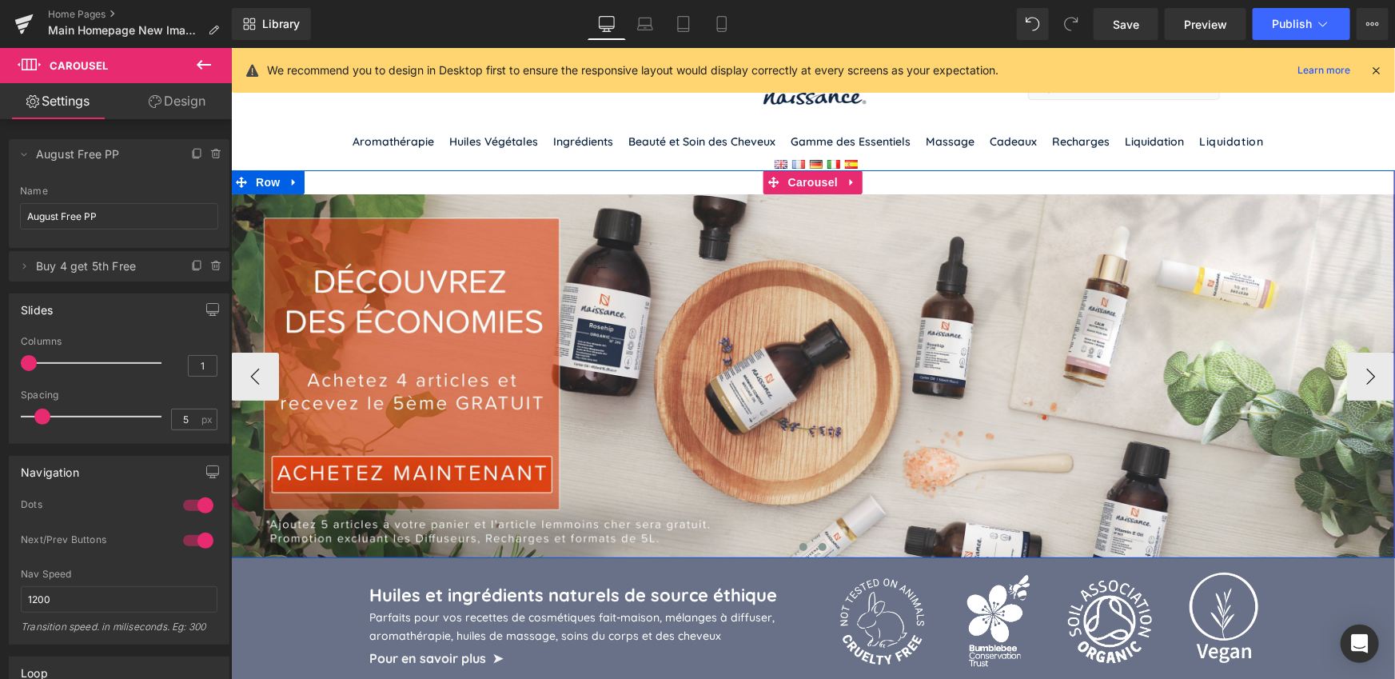
click at [802, 542] on span at bounding box center [803, 546] width 8 height 8
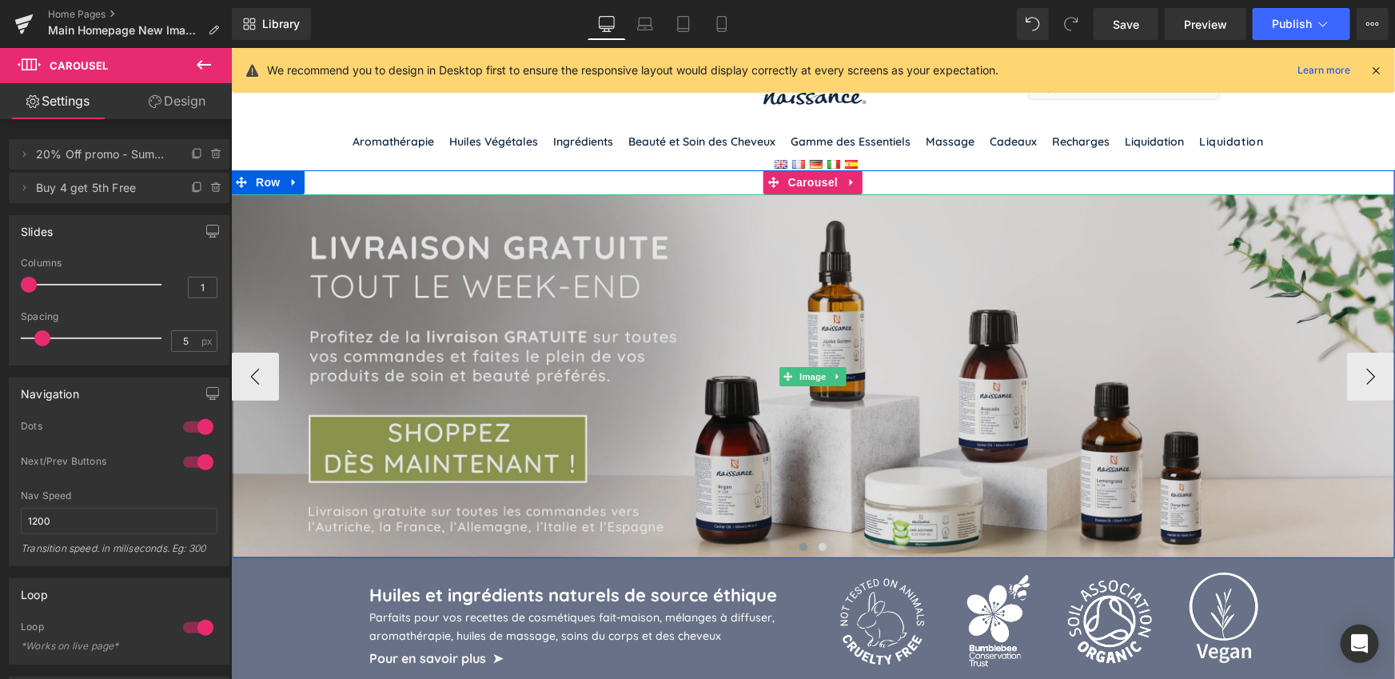
click at [589, 305] on img at bounding box center [812, 375] width 1164 height 364
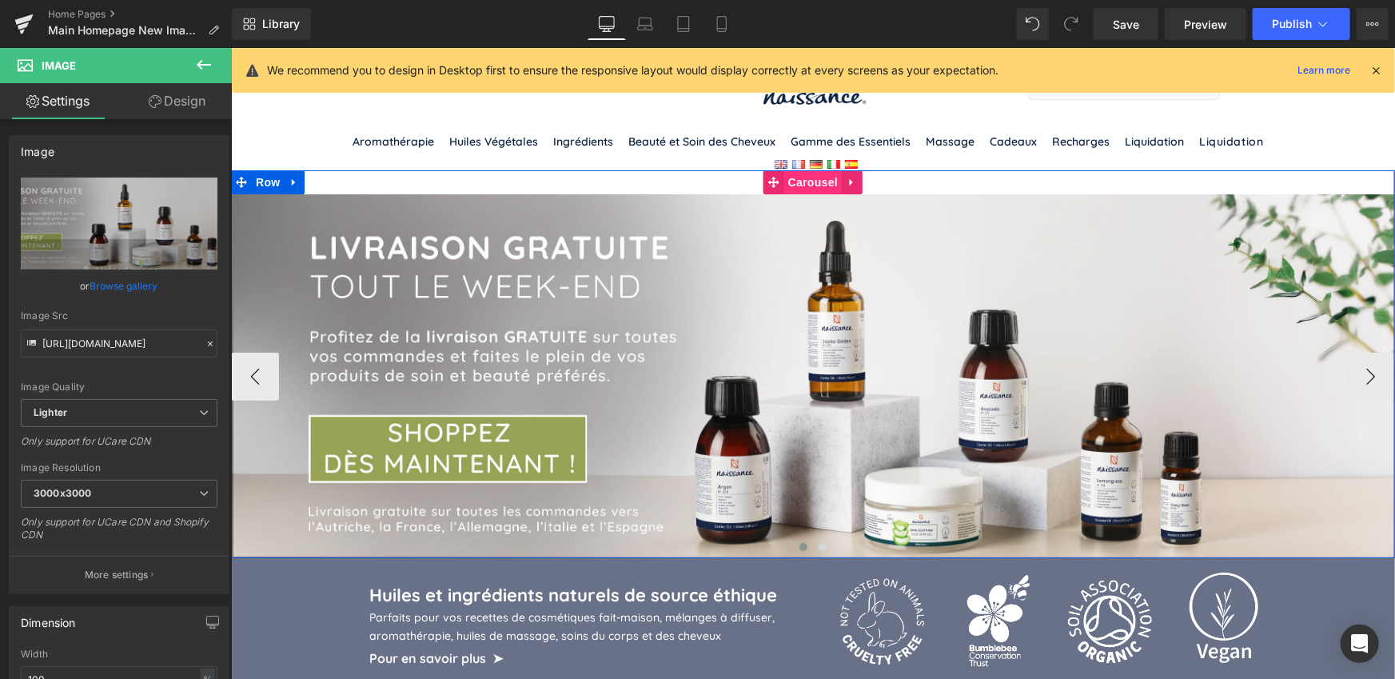
click at [806, 169] on span "Carousel" at bounding box center [812, 181] width 58 height 24
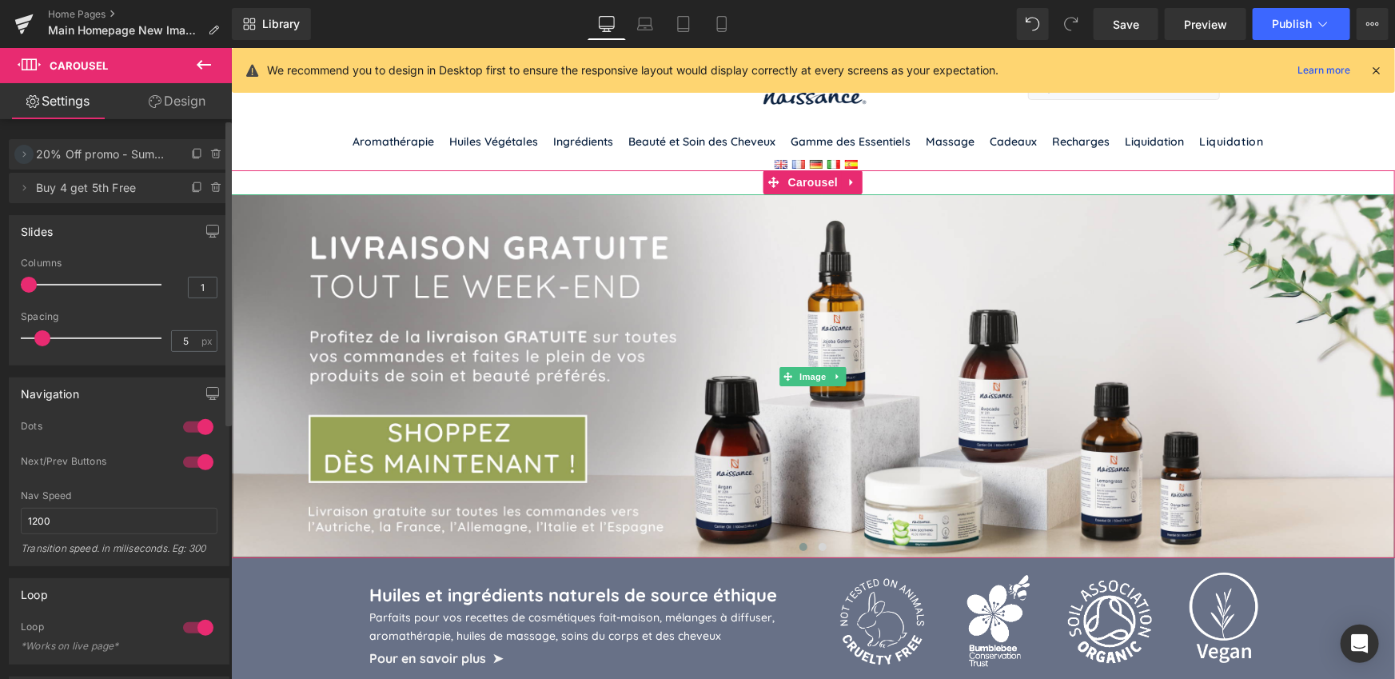
click at [27, 153] on icon at bounding box center [24, 154] width 13 height 13
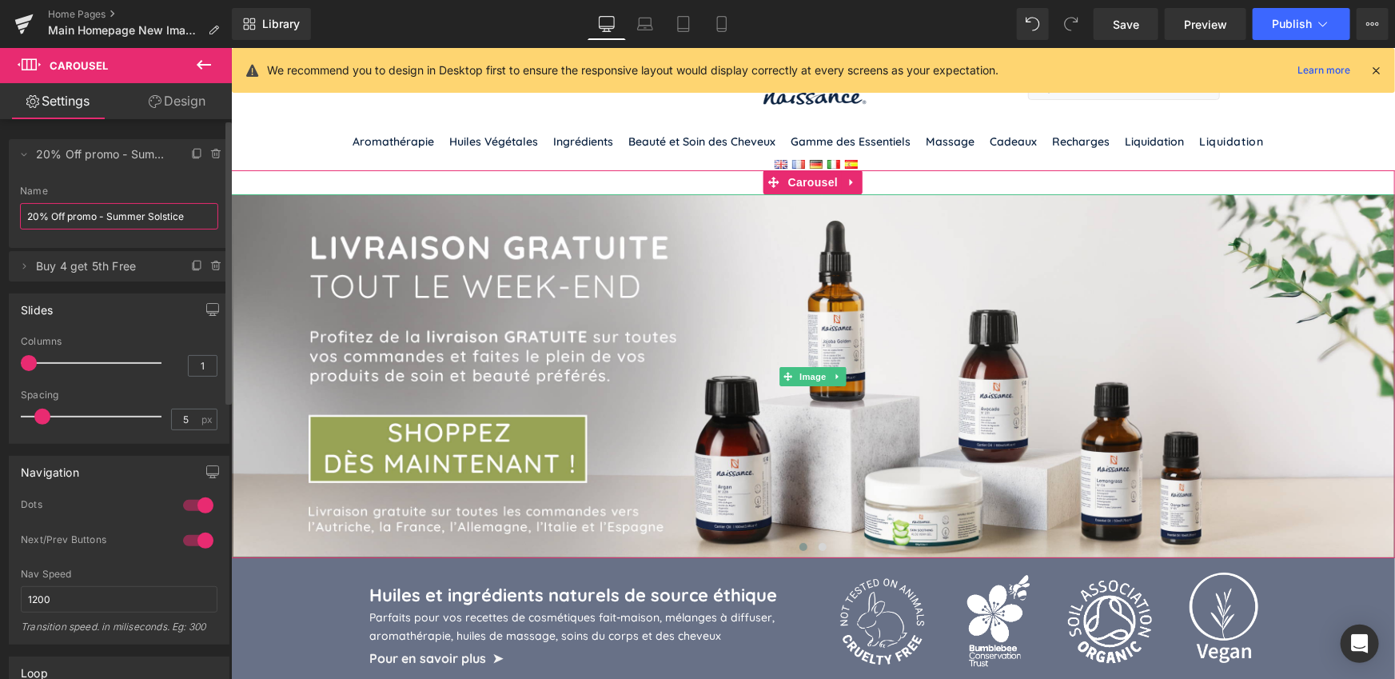
click at [83, 215] on input "20% Off promo - Summer Solstice" at bounding box center [119, 216] width 198 height 26
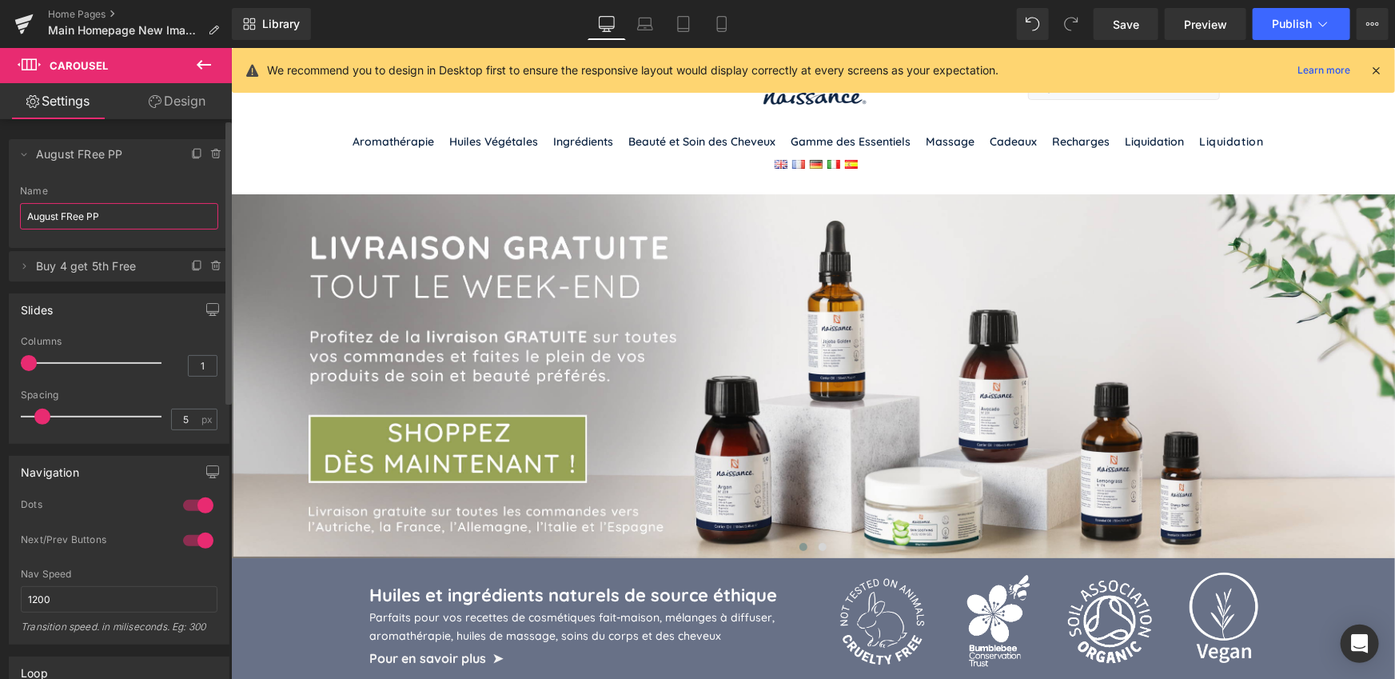
drag, startPoint x: 73, startPoint y: 217, endPoint x: 123, endPoint y: 222, distance: 50.6
click at [73, 217] on input "August FRee PP" at bounding box center [119, 216] width 198 height 26
type input "August Free PP"
click at [1128, 26] on span "Save" at bounding box center [1126, 24] width 26 height 17
click at [26, 18] on icon at bounding box center [24, 19] width 18 height 10
